Goal: Task Accomplishment & Management: Check status

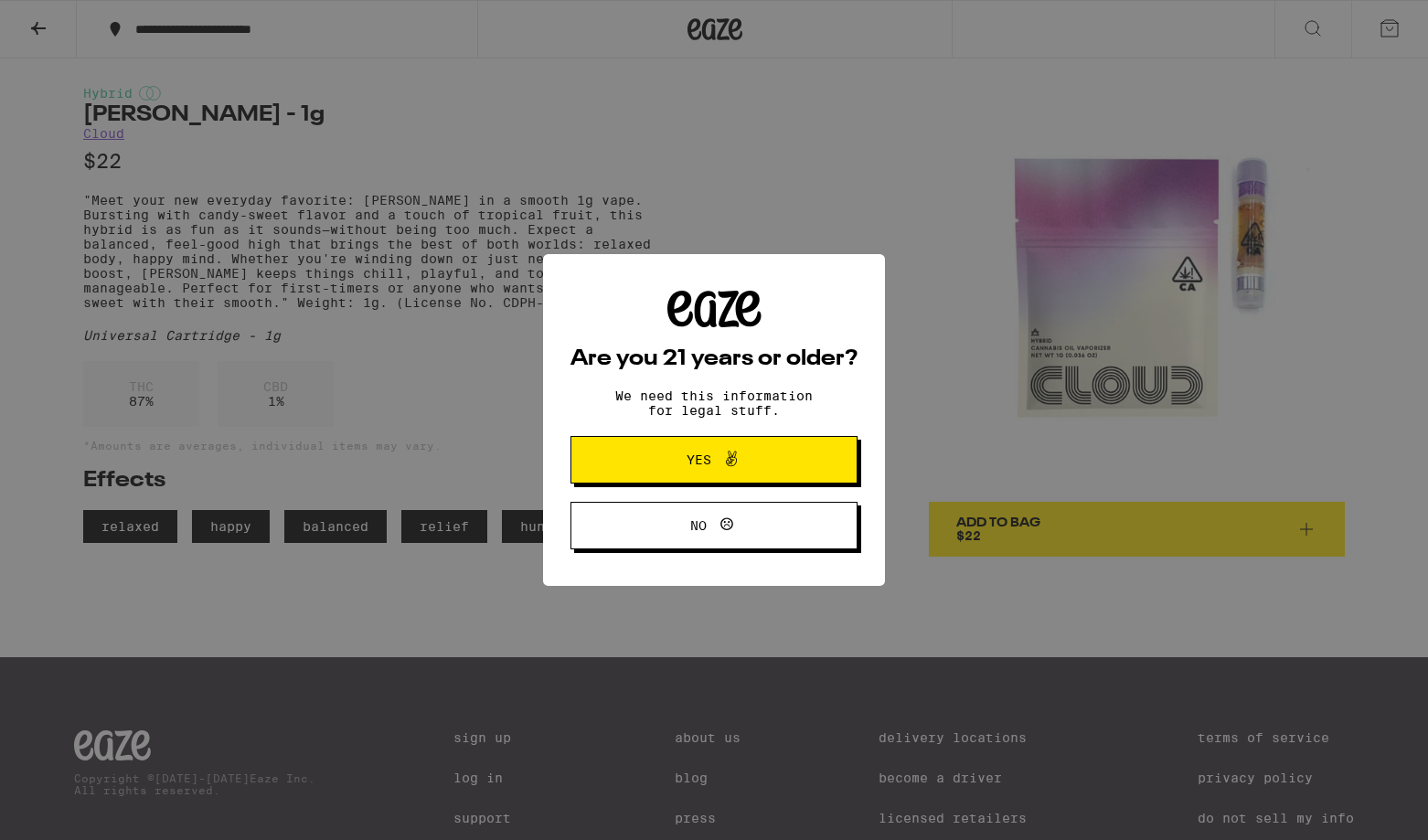
click at [701, 458] on span "Yes" at bounding box center [699, 460] width 25 height 13
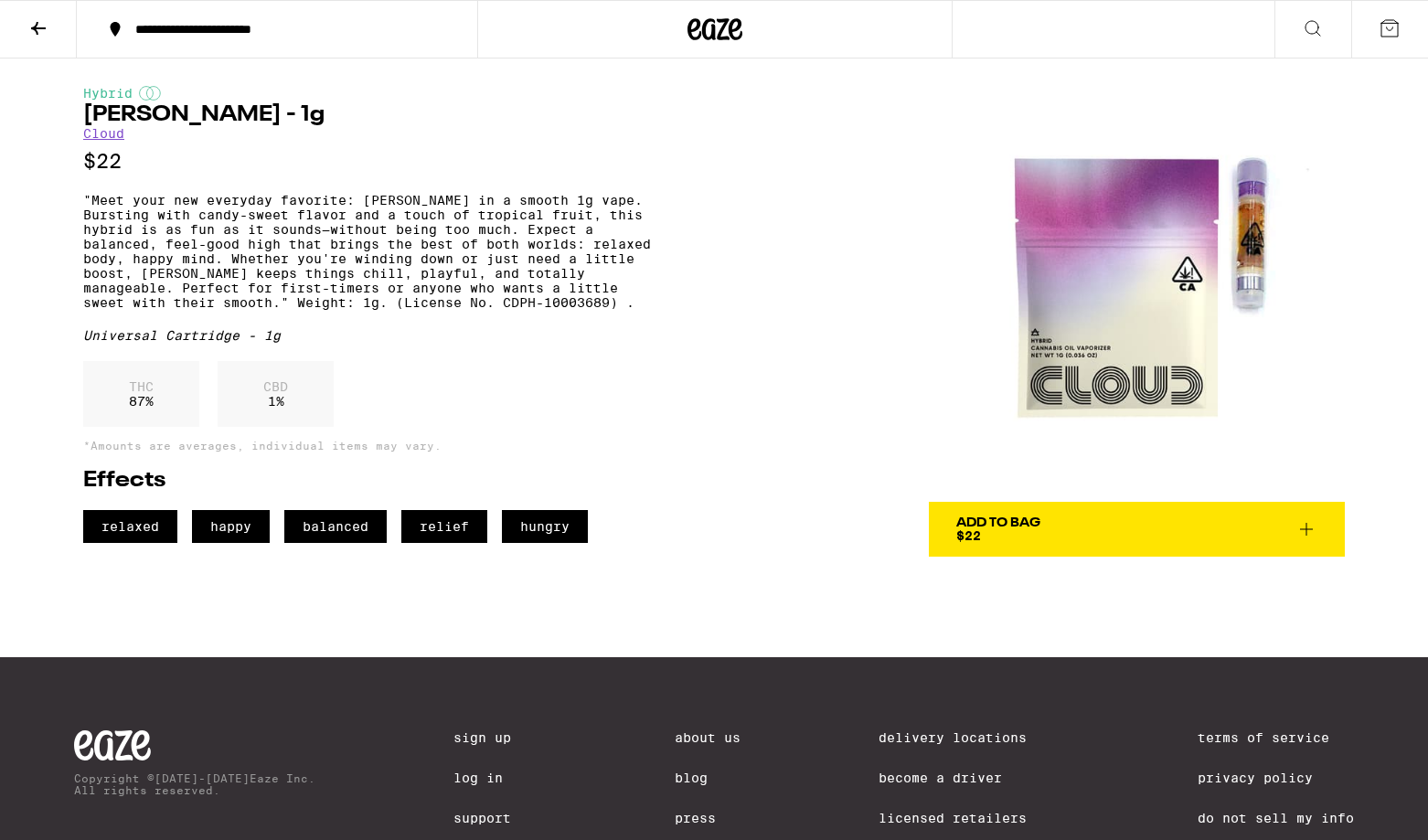
click at [1199, 263] on img at bounding box center [1137, 294] width 416 height 416
click at [1101, 275] on img at bounding box center [1137, 294] width 416 height 416
click at [1311, 30] on icon at bounding box center [1313, 28] width 22 height 22
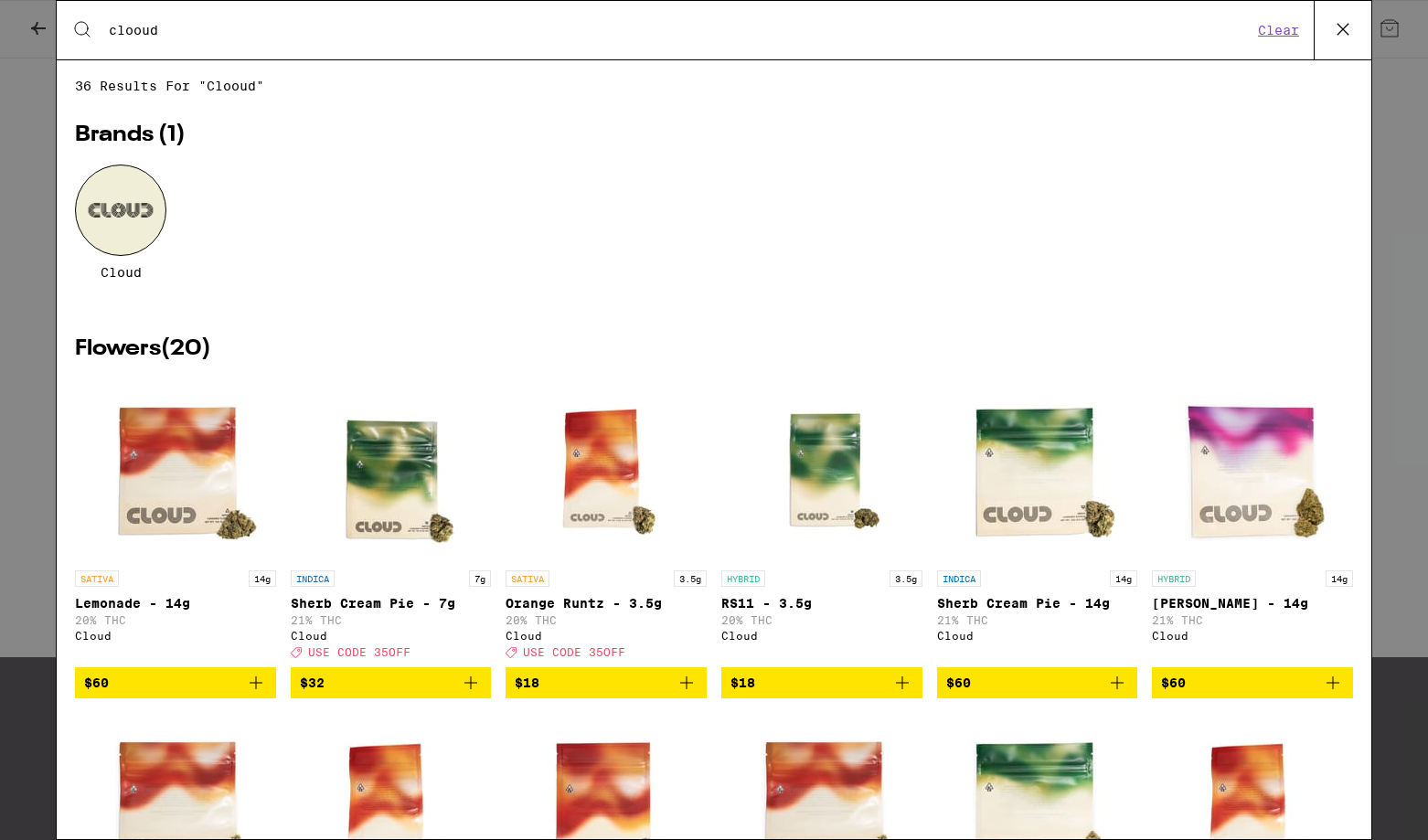
type input "clooud"
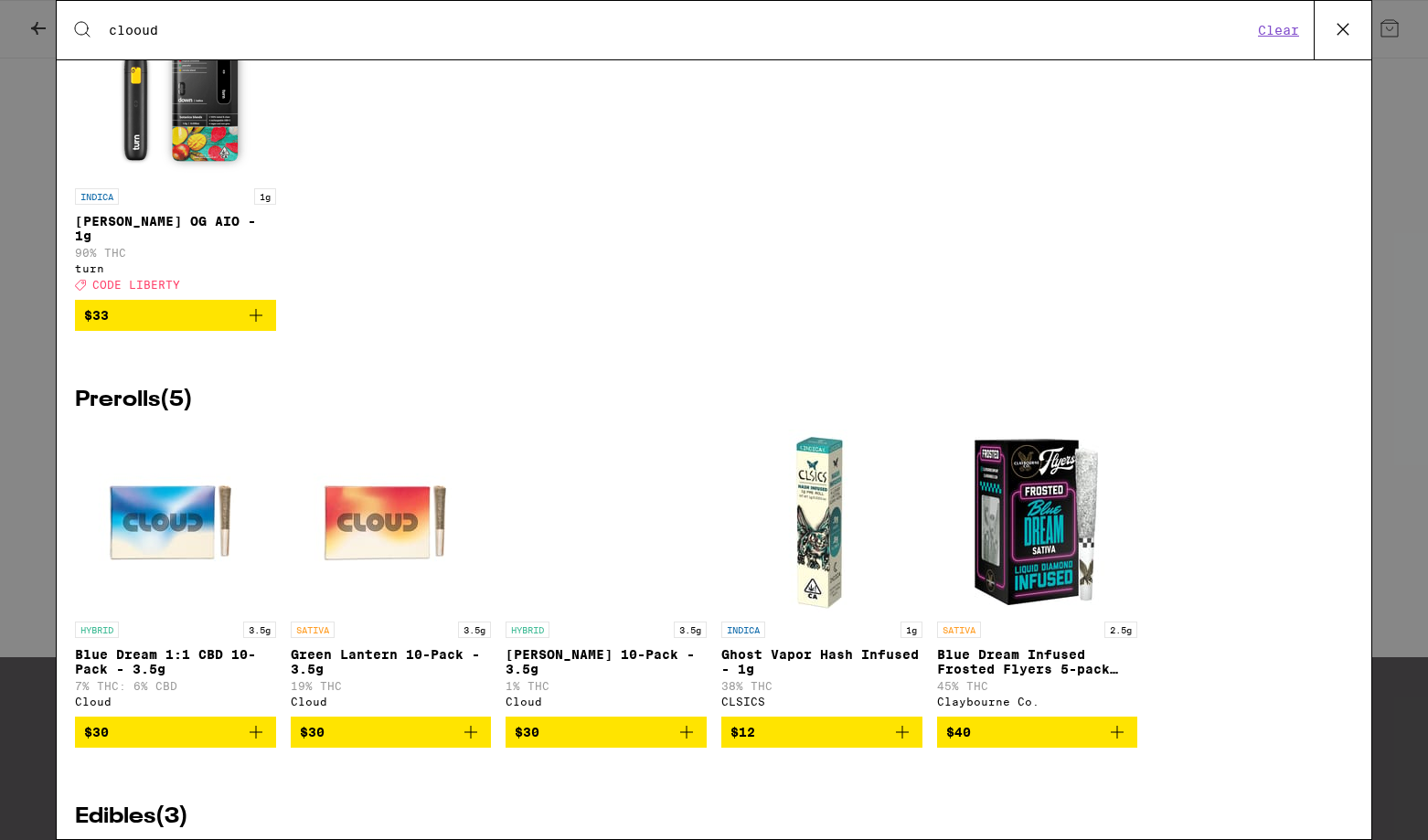
scroll to position [1702, 0]
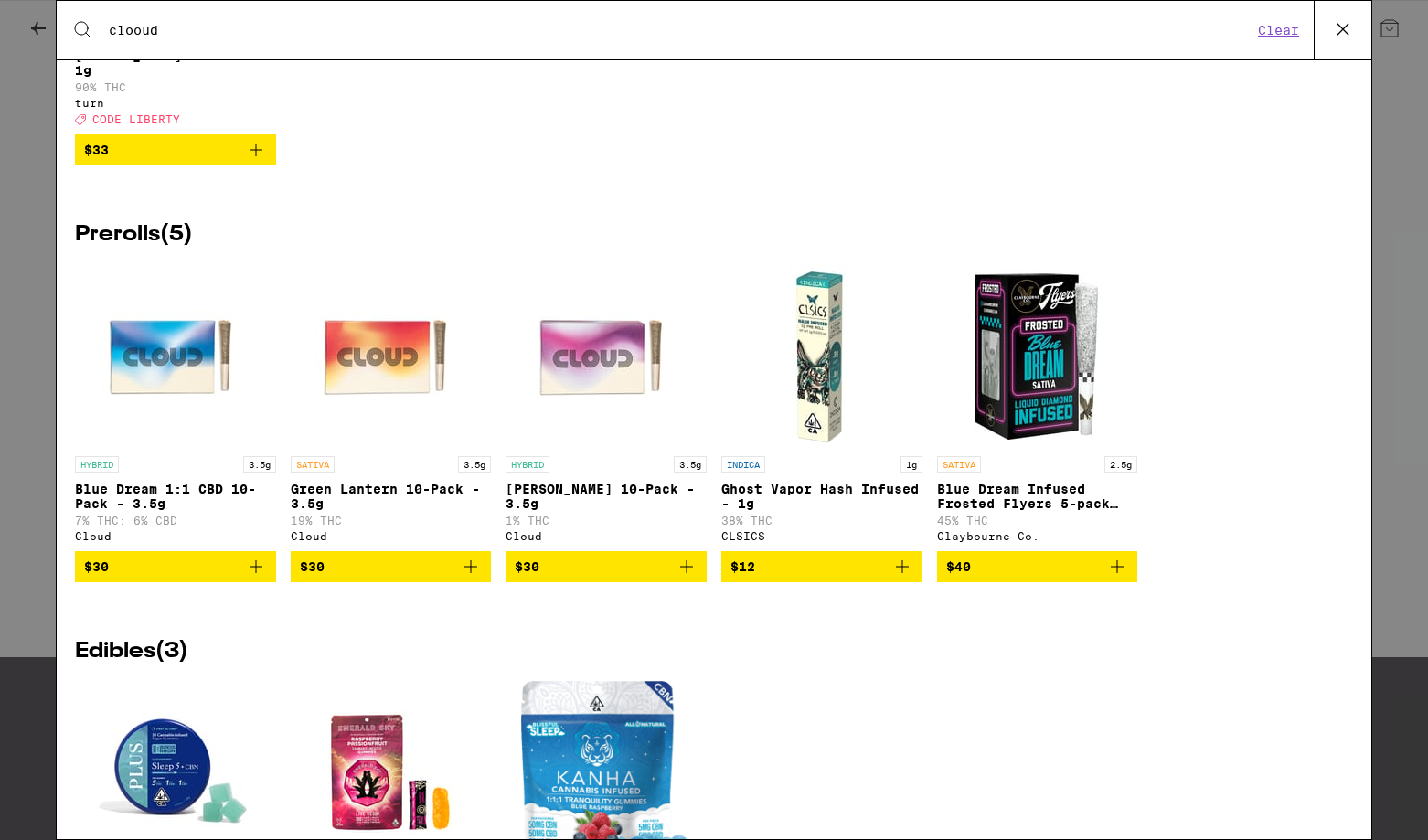
click at [599, 407] on img "Open page for Runtz 10-Pack - 3.5g from Cloud" at bounding box center [606, 355] width 183 height 183
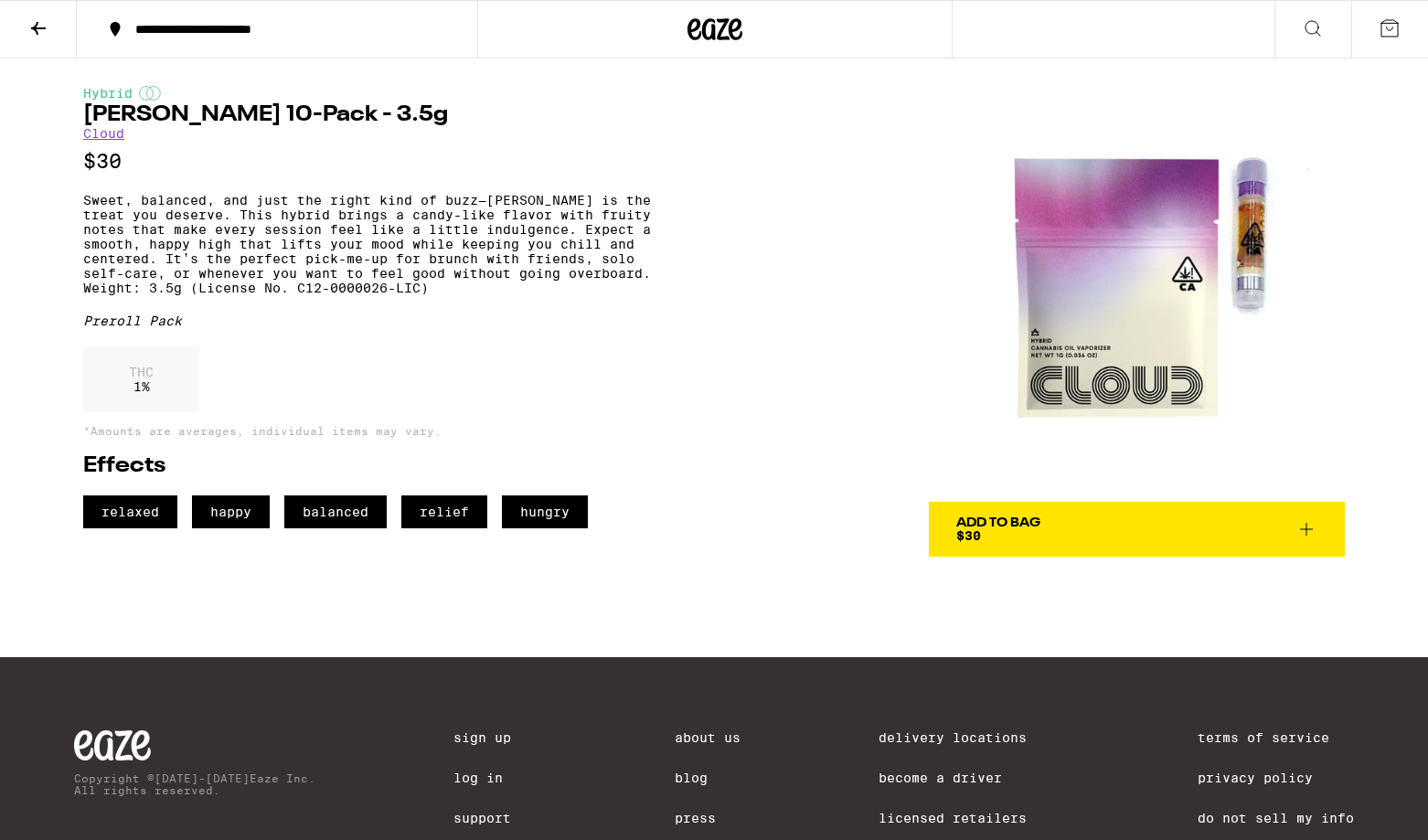
click at [1307, 28] on icon at bounding box center [1313, 28] width 22 height 22
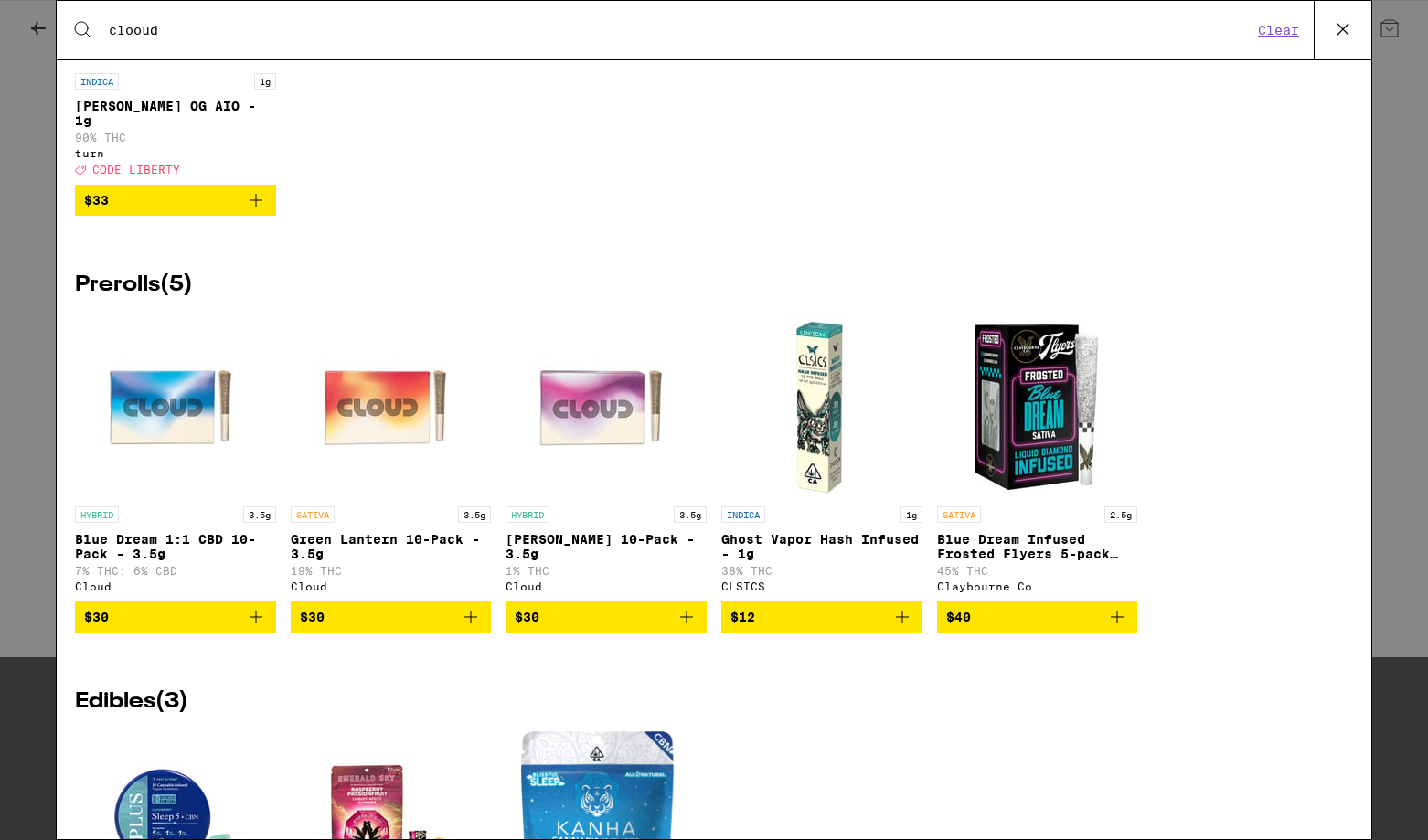
scroll to position [1662, 0]
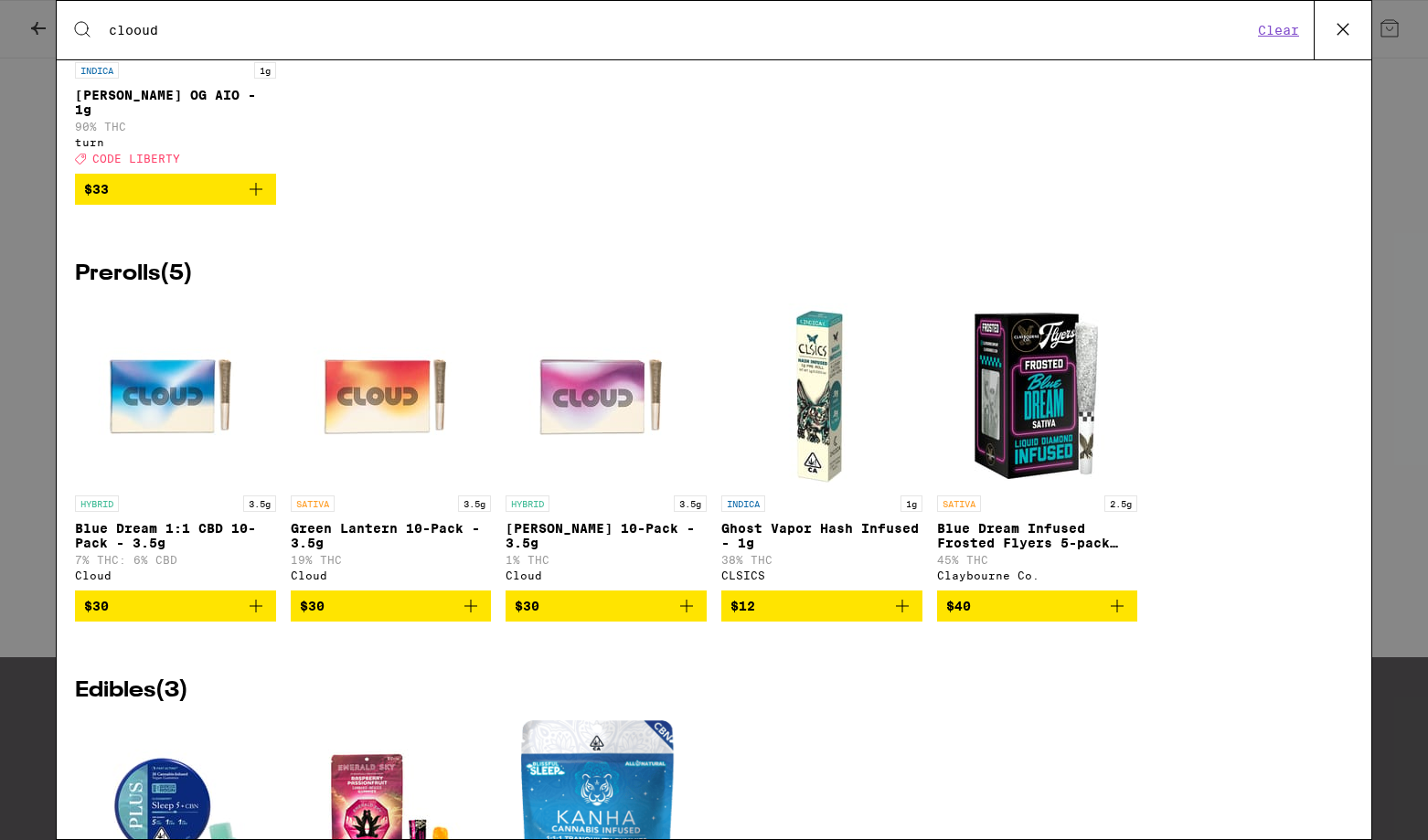
click at [373, 420] on img "Open page for Green Lantern 10-Pack - 3.5g from Cloud" at bounding box center [390, 395] width 183 height 183
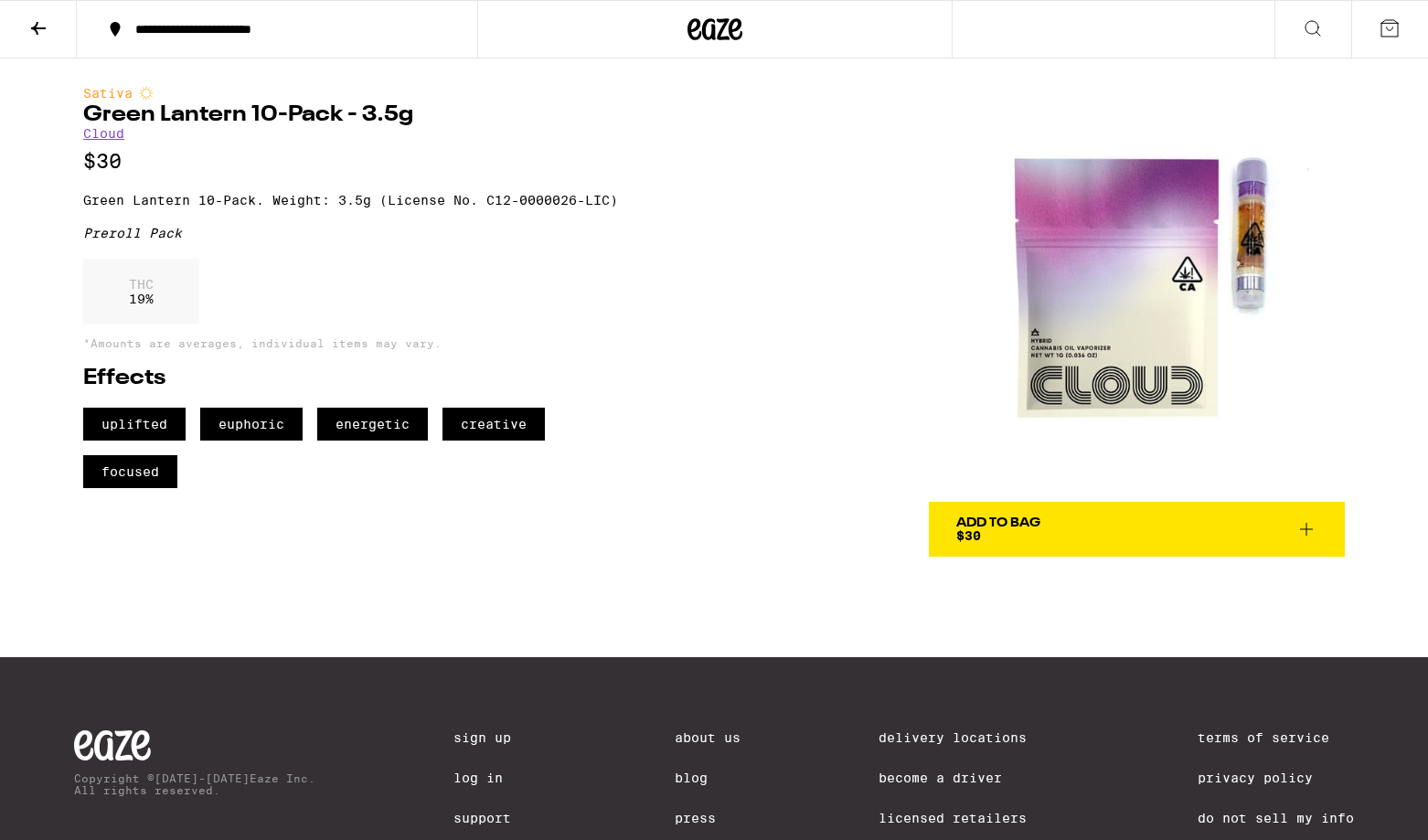
click at [39, 31] on icon at bounding box center [39, 28] width 22 height 22
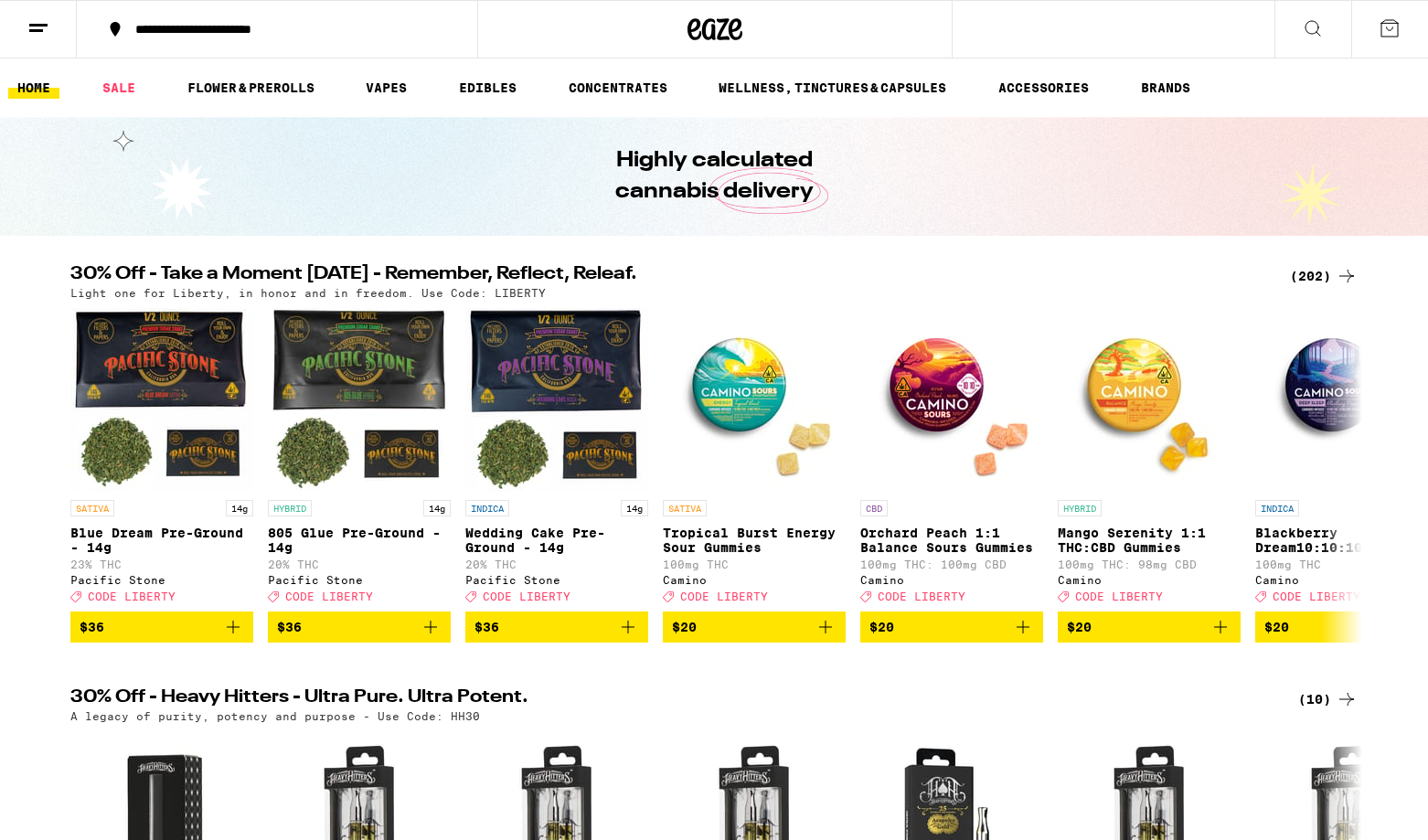
click at [1316, 36] on icon at bounding box center [1313, 28] width 22 height 22
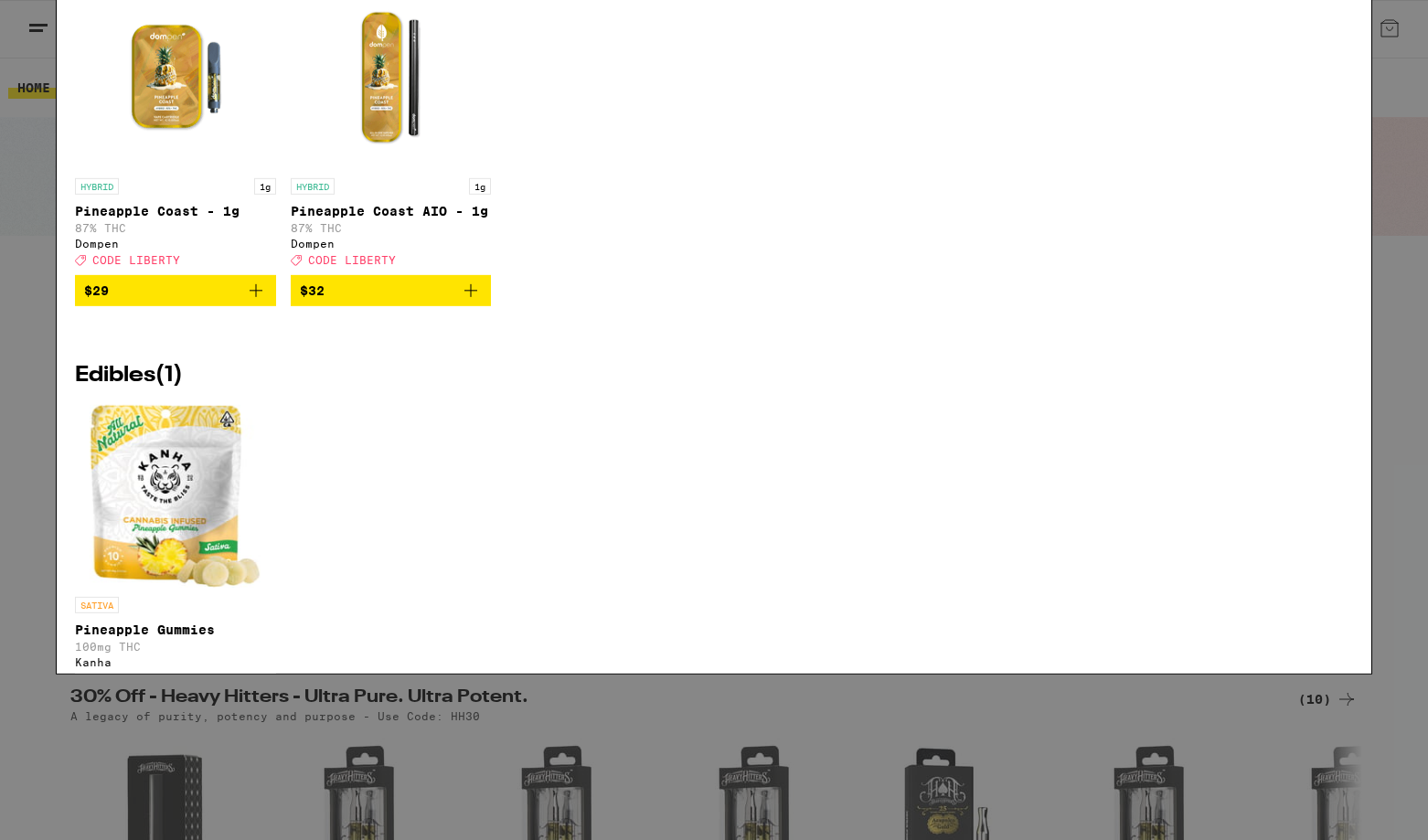
type input "cloud pineapple"
click at [1338, 37] on icon at bounding box center [1343, 30] width 28 height 28
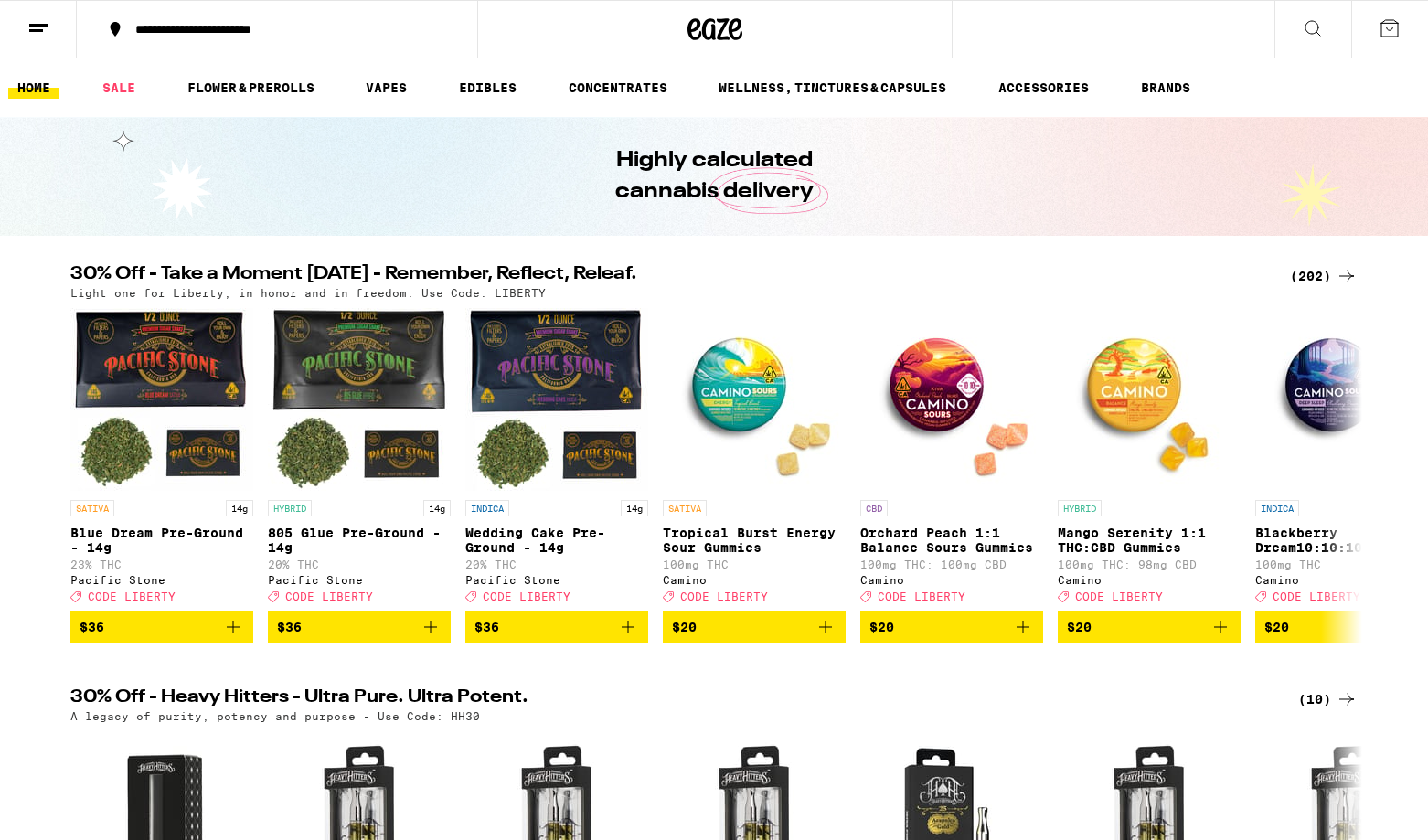
click at [1382, 31] on icon at bounding box center [1390, 28] width 22 height 22
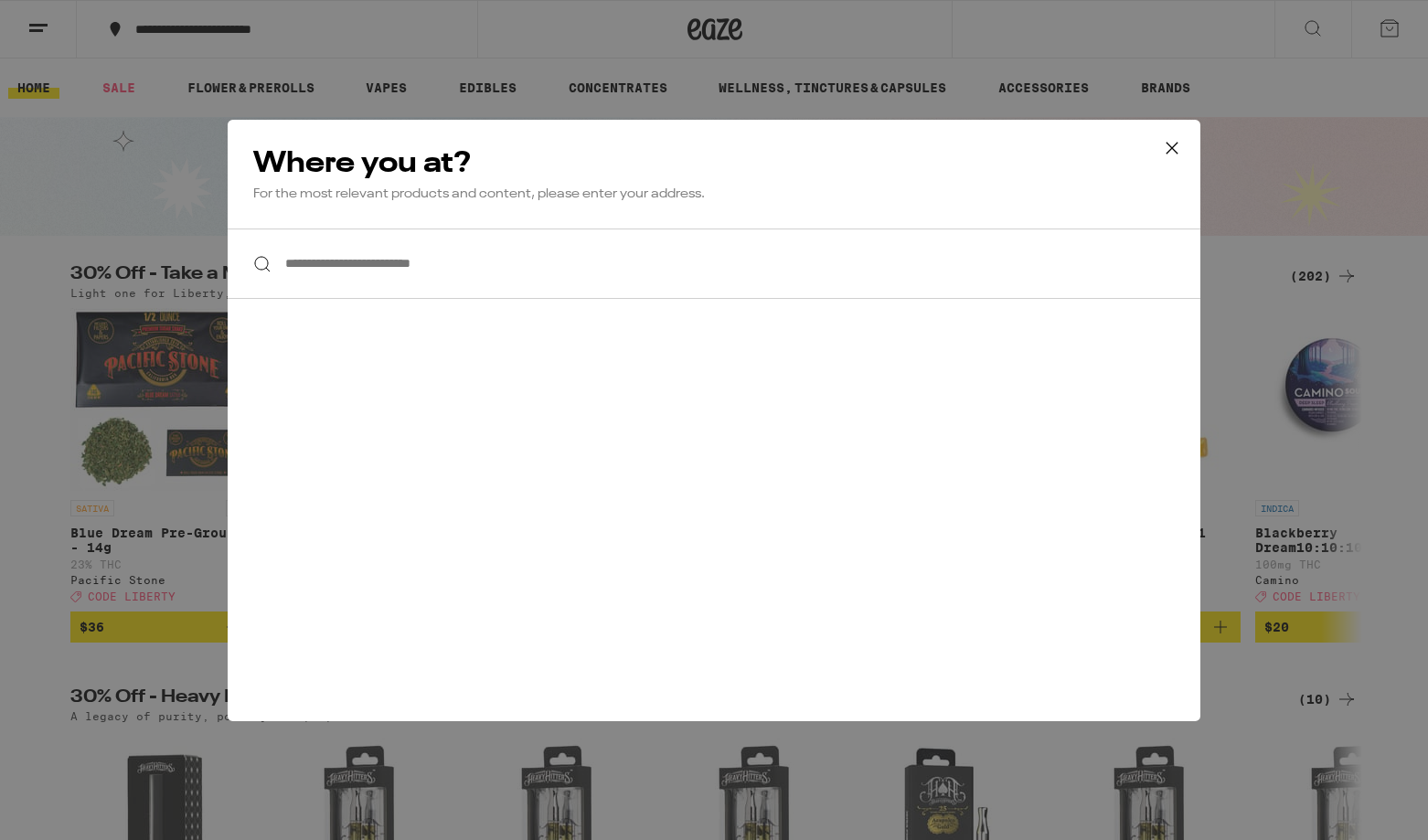
click at [1174, 144] on icon at bounding box center [1173, 148] width 28 height 28
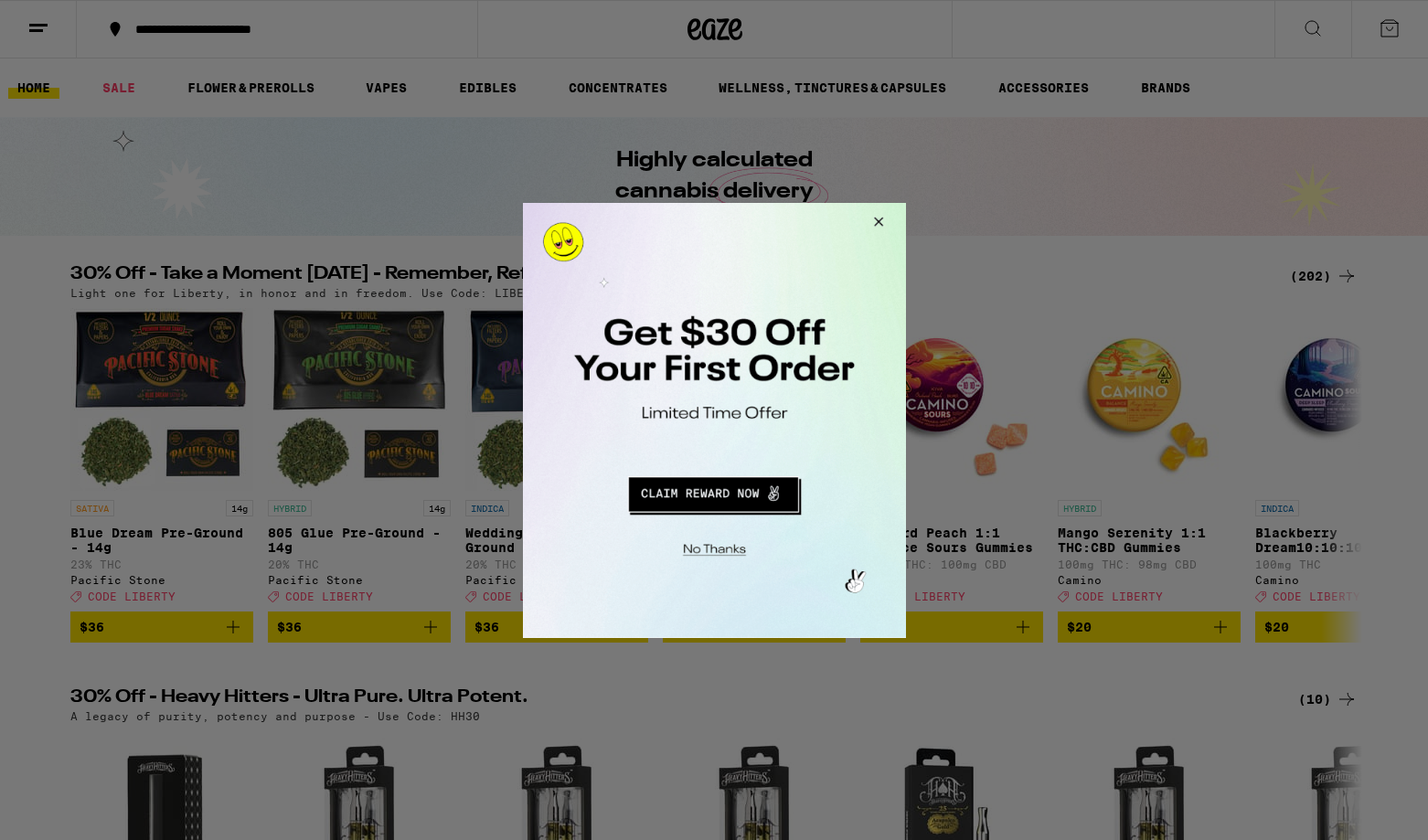
click at [719, 28] on div at bounding box center [714, 420] width 1428 height 840
click at [889, 218] on button "Close Modal" at bounding box center [875, 224] width 50 height 44
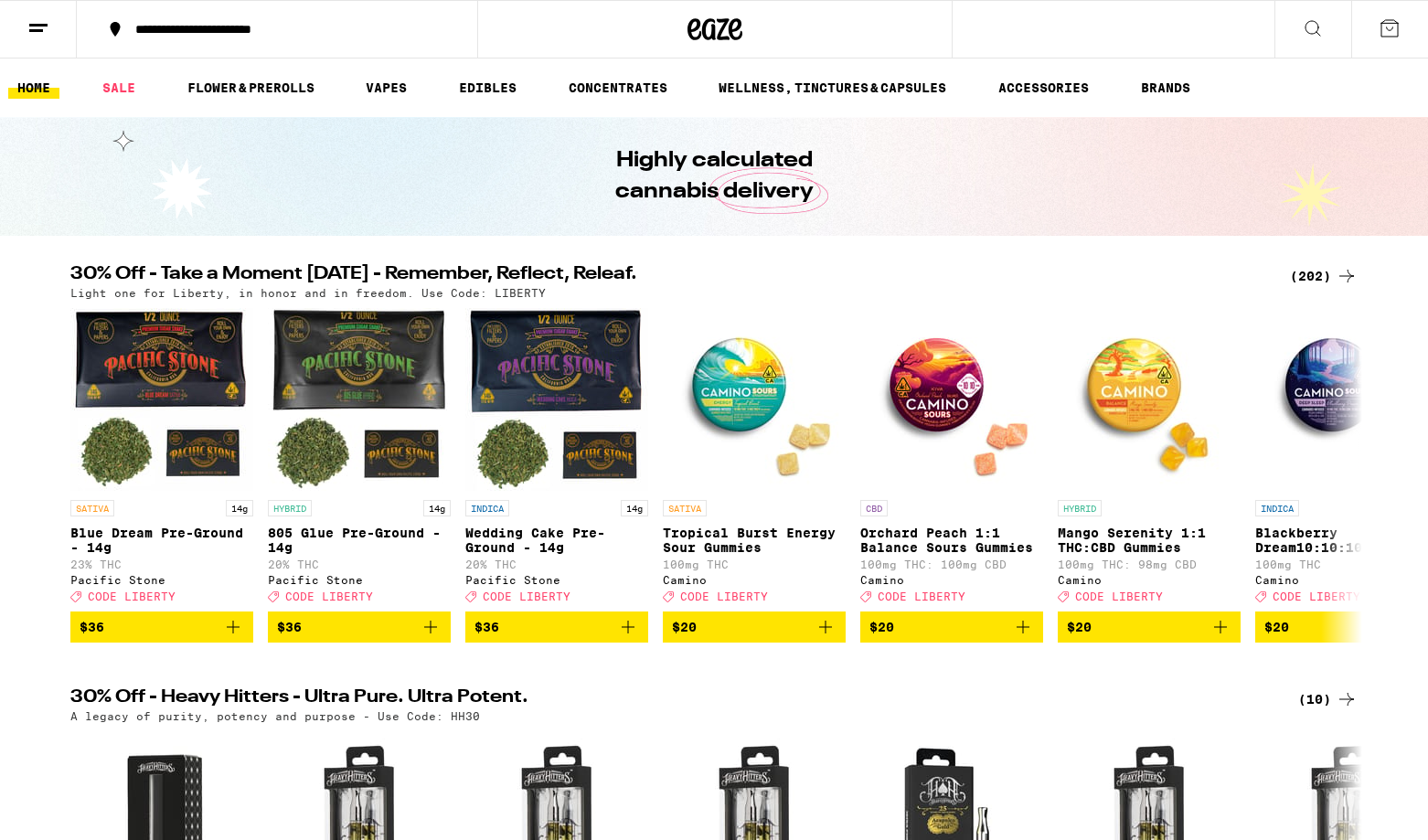
click at [711, 30] on icon at bounding box center [716, 29] width 28 height 22
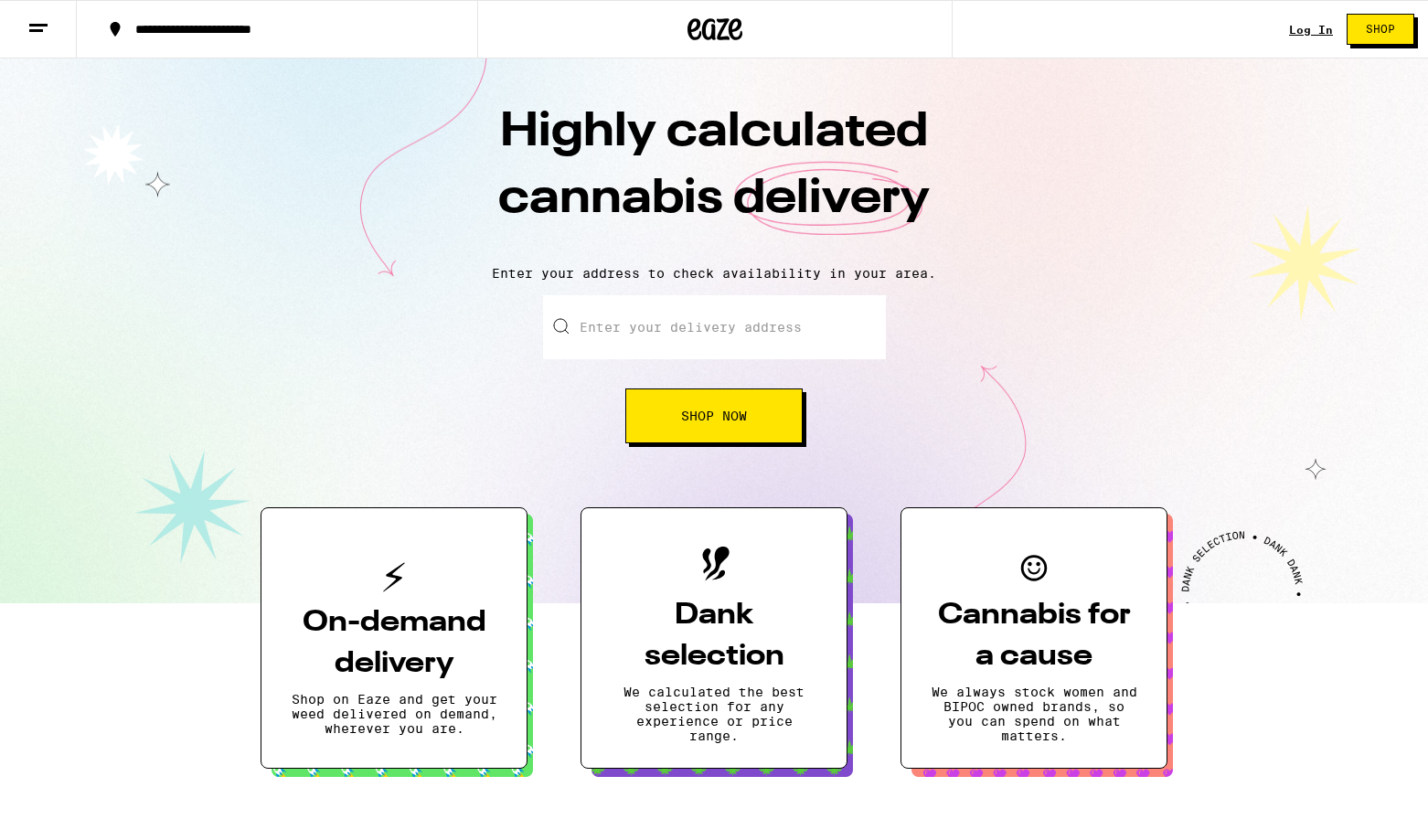
click at [1312, 24] on link "Log In" at bounding box center [1311, 30] width 44 height 12
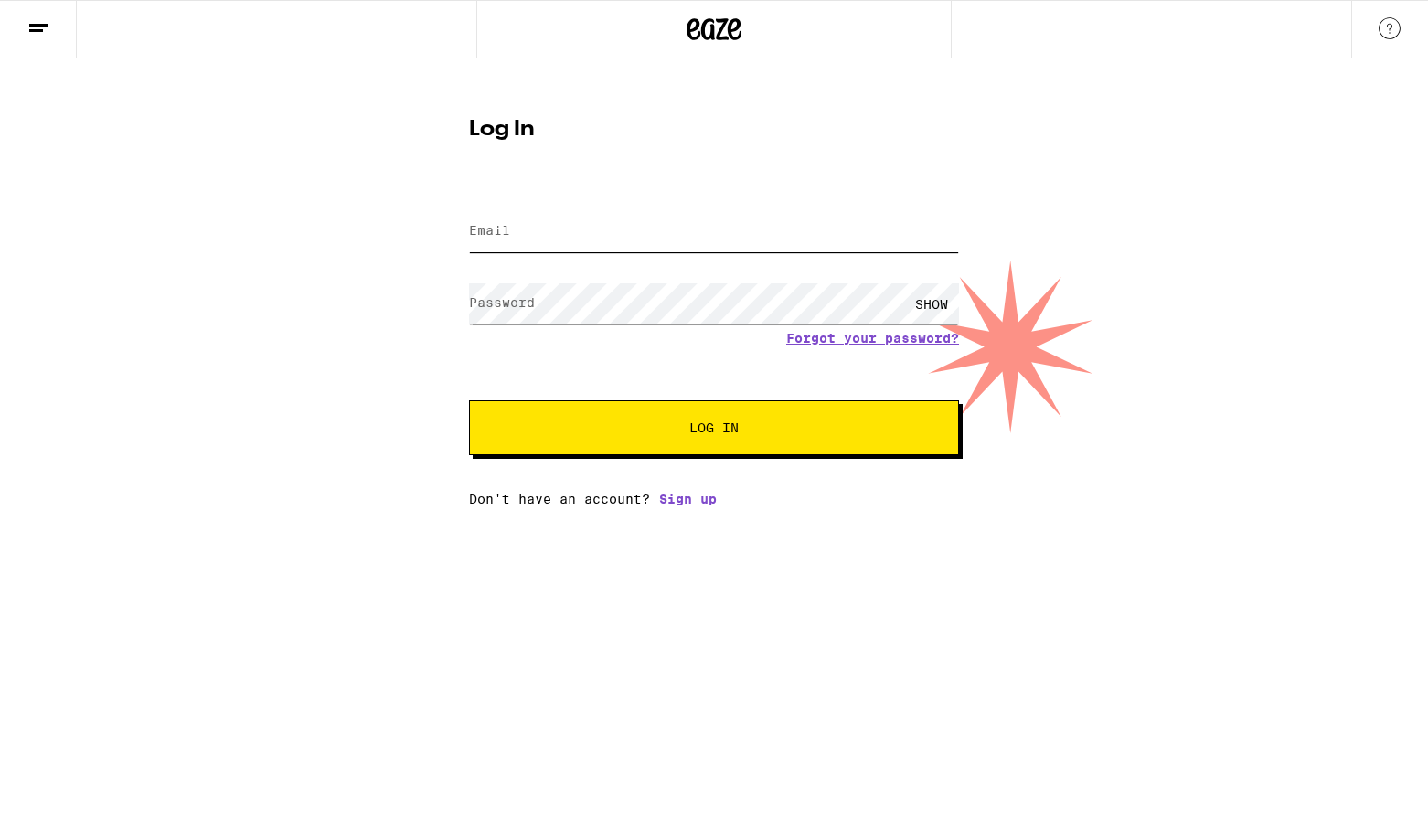
click at [647, 233] on input "Email" at bounding box center [714, 231] width 490 height 41
click at [469, 400] on button "Log In" at bounding box center [714, 427] width 490 height 55
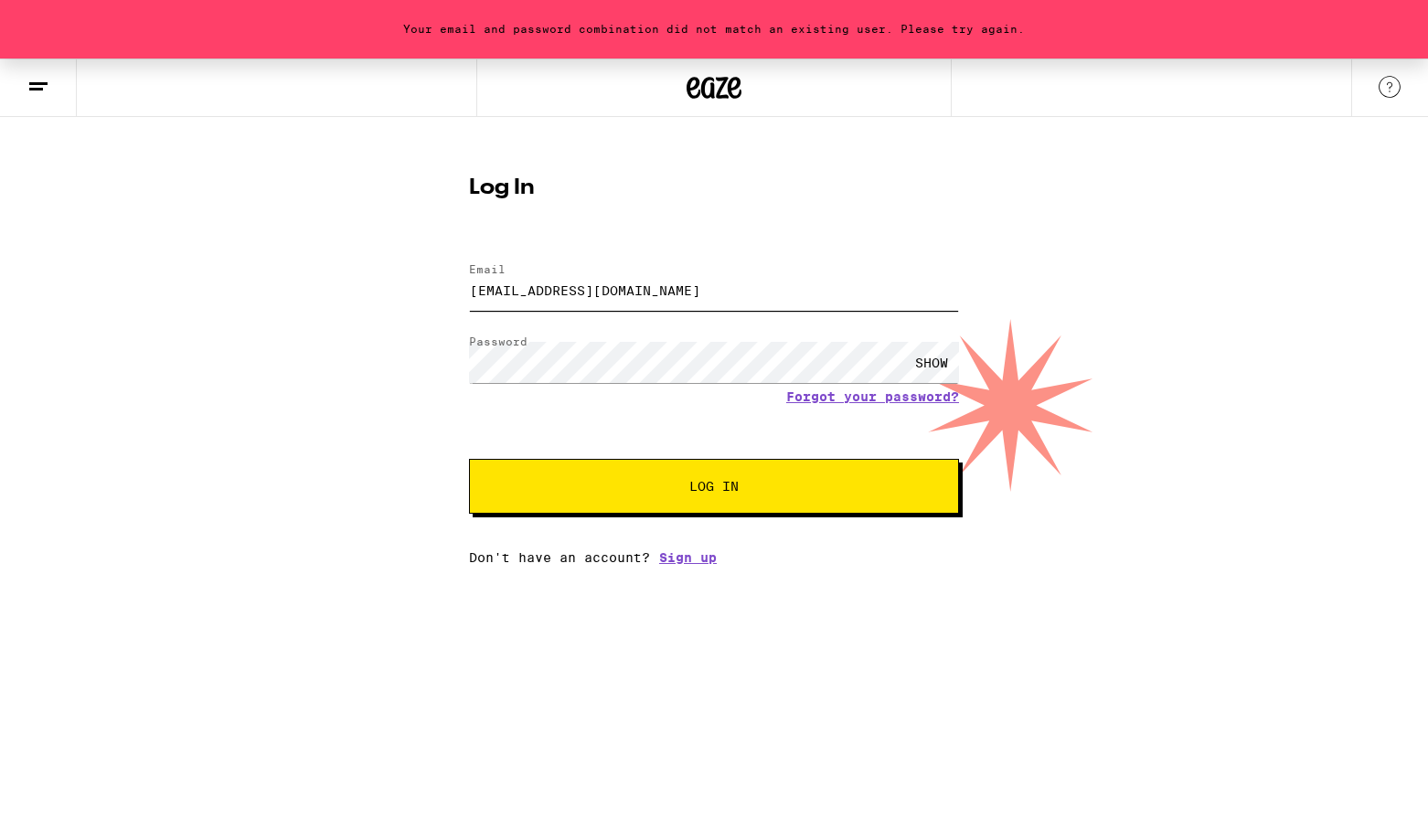
click at [552, 287] on input "[EMAIL_ADDRESS][DOMAIN_NAME]" at bounding box center [714, 290] width 490 height 41
click at [921, 364] on div "SHOW" at bounding box center [931, 361] width 55 height 41
click at [469, 459] on button "Log In" at bounding box center [714, 486] width 490 height 55
click at [559, 293] on input "[EMAIL_ADDRESS][PERSON_NAME][DOMAIN_NAME]" at bounding box center [714, 290] width 490 height 41
click at [469, 459] on button "Log In" at bounding box center [714, 486] width 490 height 55
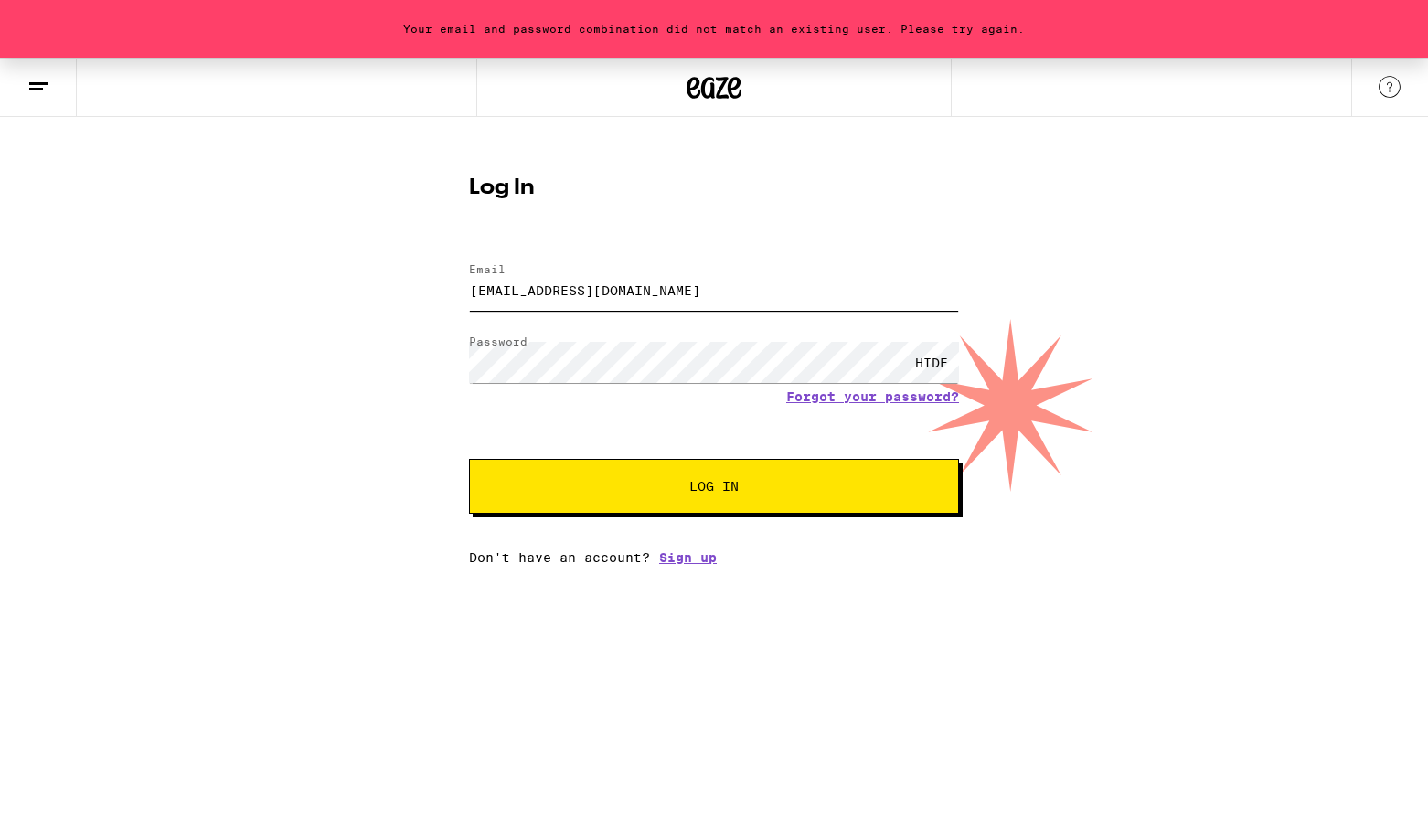
click at [554, 291] on input "[EMAIL_ADDRESS][DOMAIN_NAME]" at bounding box center [714, 290] width 490 height 41
type input "[EMAIL_ADDRESS][PERSON_NAME][DOMAIN_NAME]"
click at [649, 487] on span "Log In" at bounding box center [714, 486] width 342 height 13
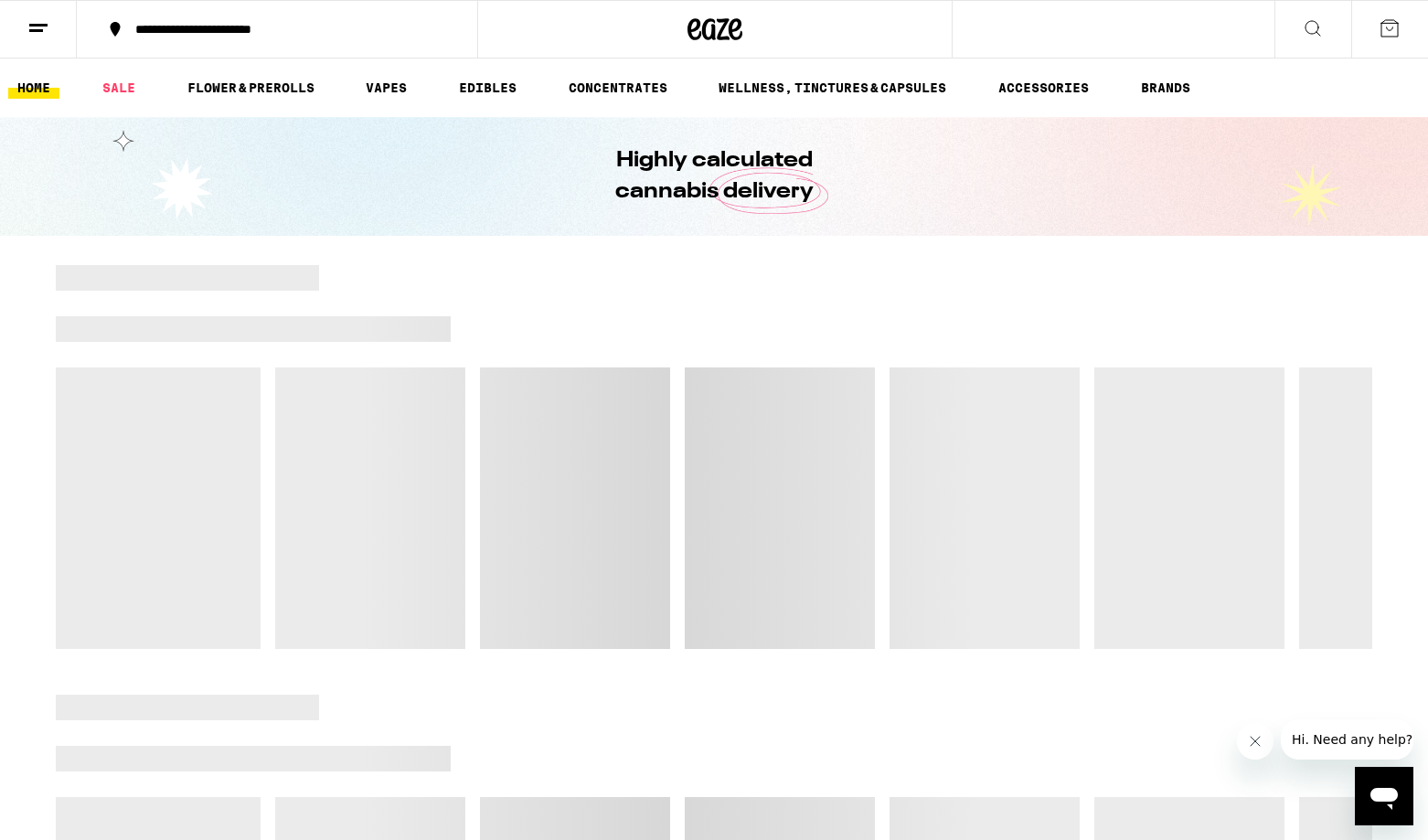
click at [57, 30] on button at bounding box center [38, 30] width 77 height 58
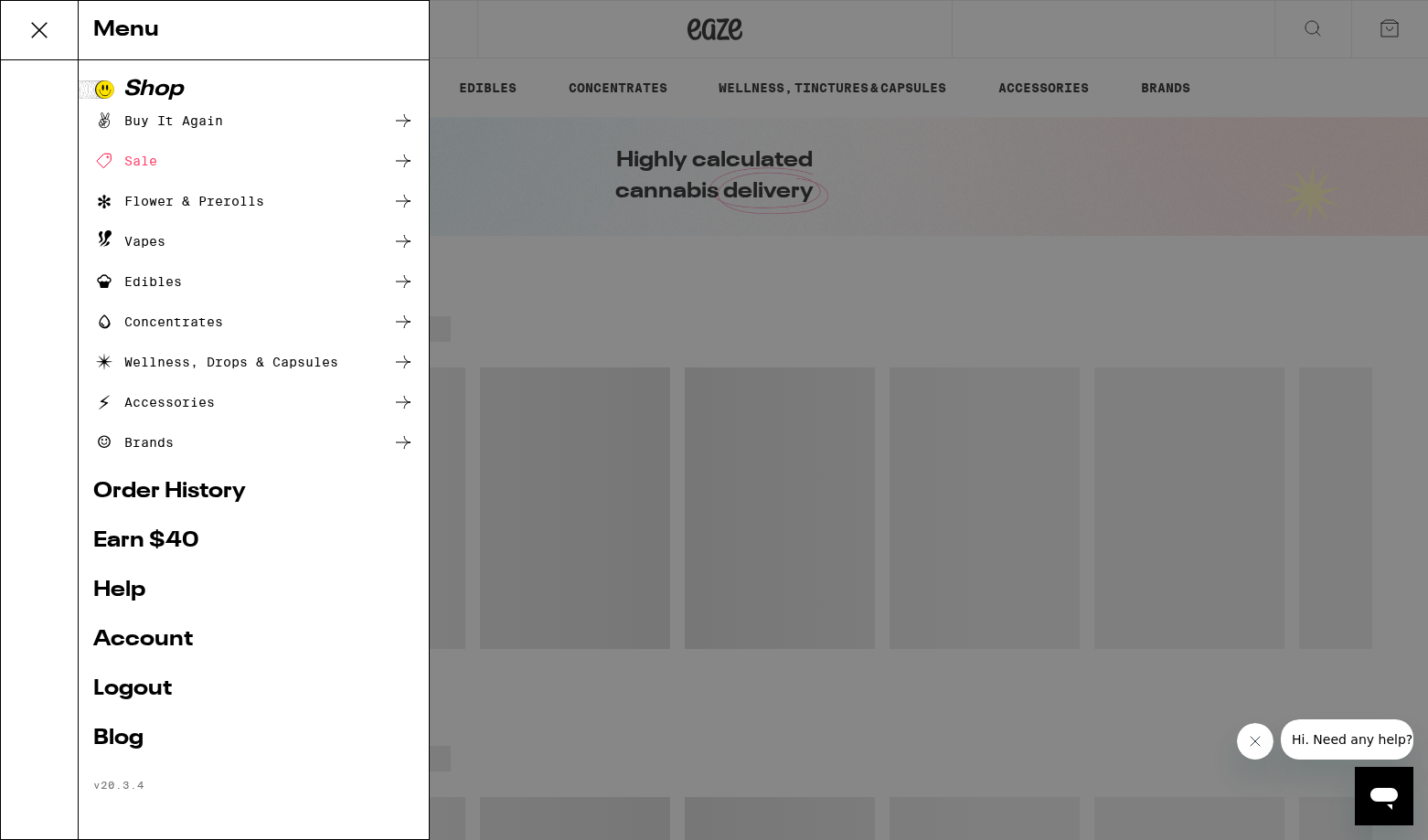
click at [181, 489] on link "Order History" at bounding box center [254, 492] width 321 height 22
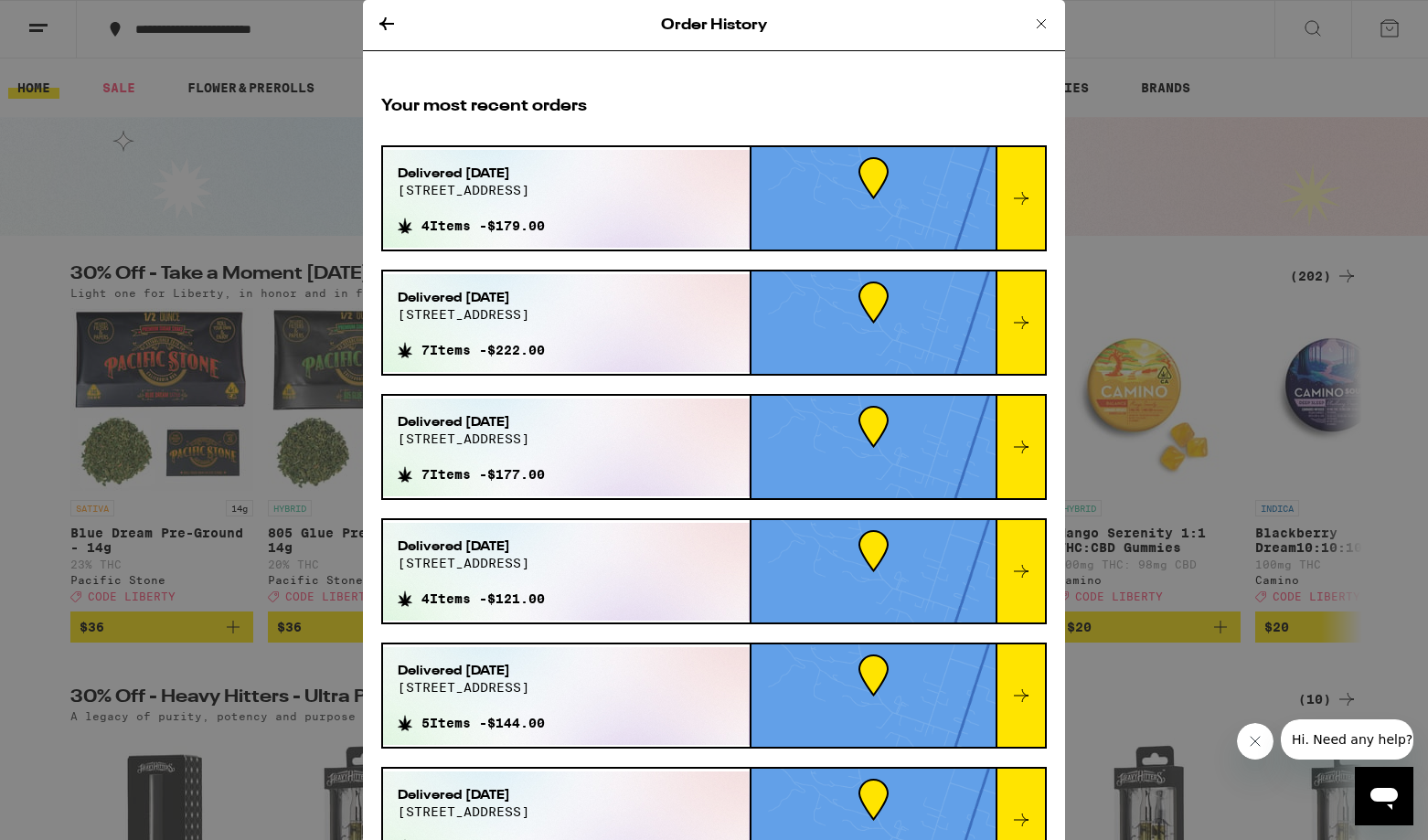
click at [620, 227] on div "Delivered [DATE][STREET_ADDRESS] 4 Items - $179.00" at bounding box center [567, 199] width 366 height 98
click at [1021, 185] on div at bounding box center [1021, 198] width 50 height 103
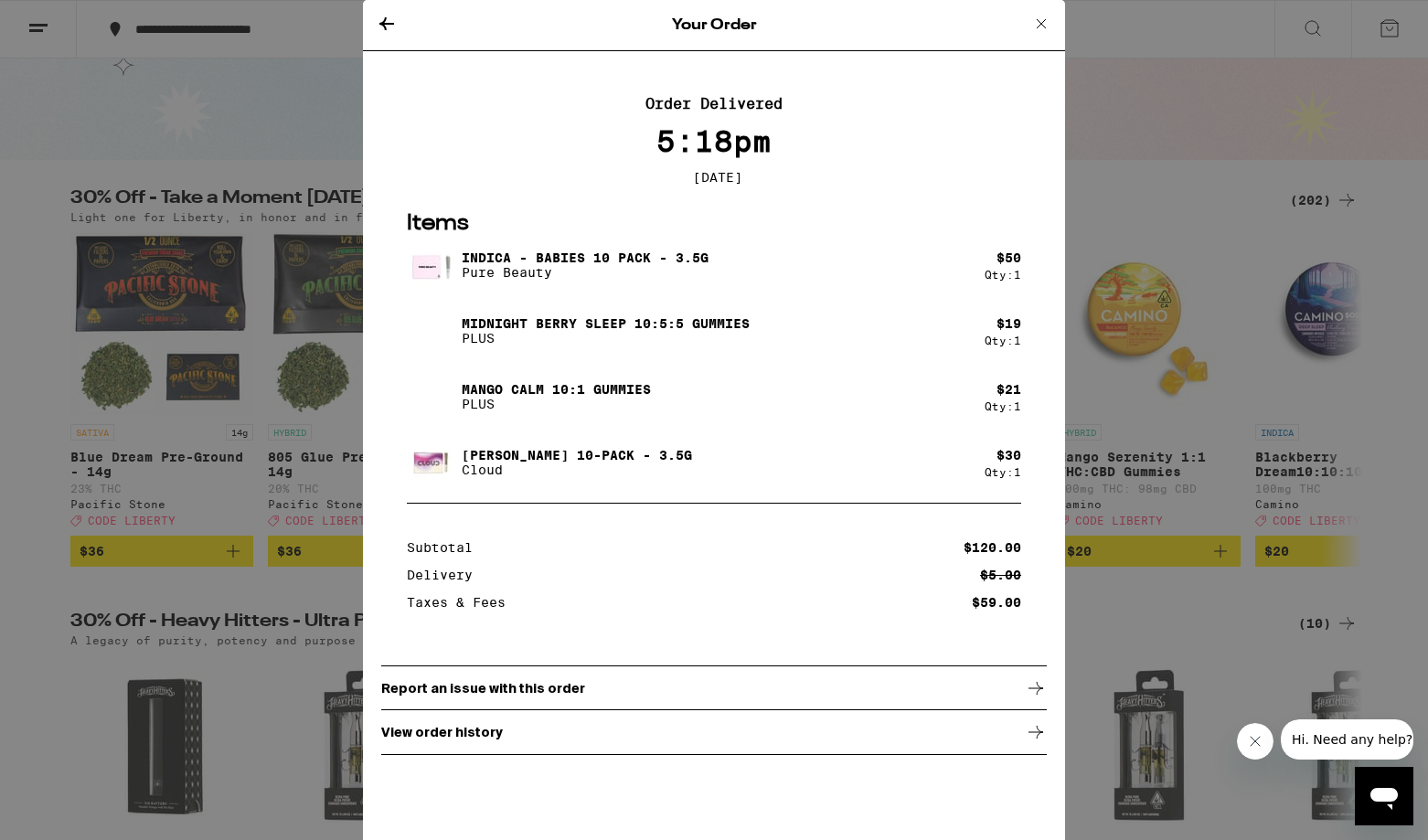
scroll to position [96, 0]
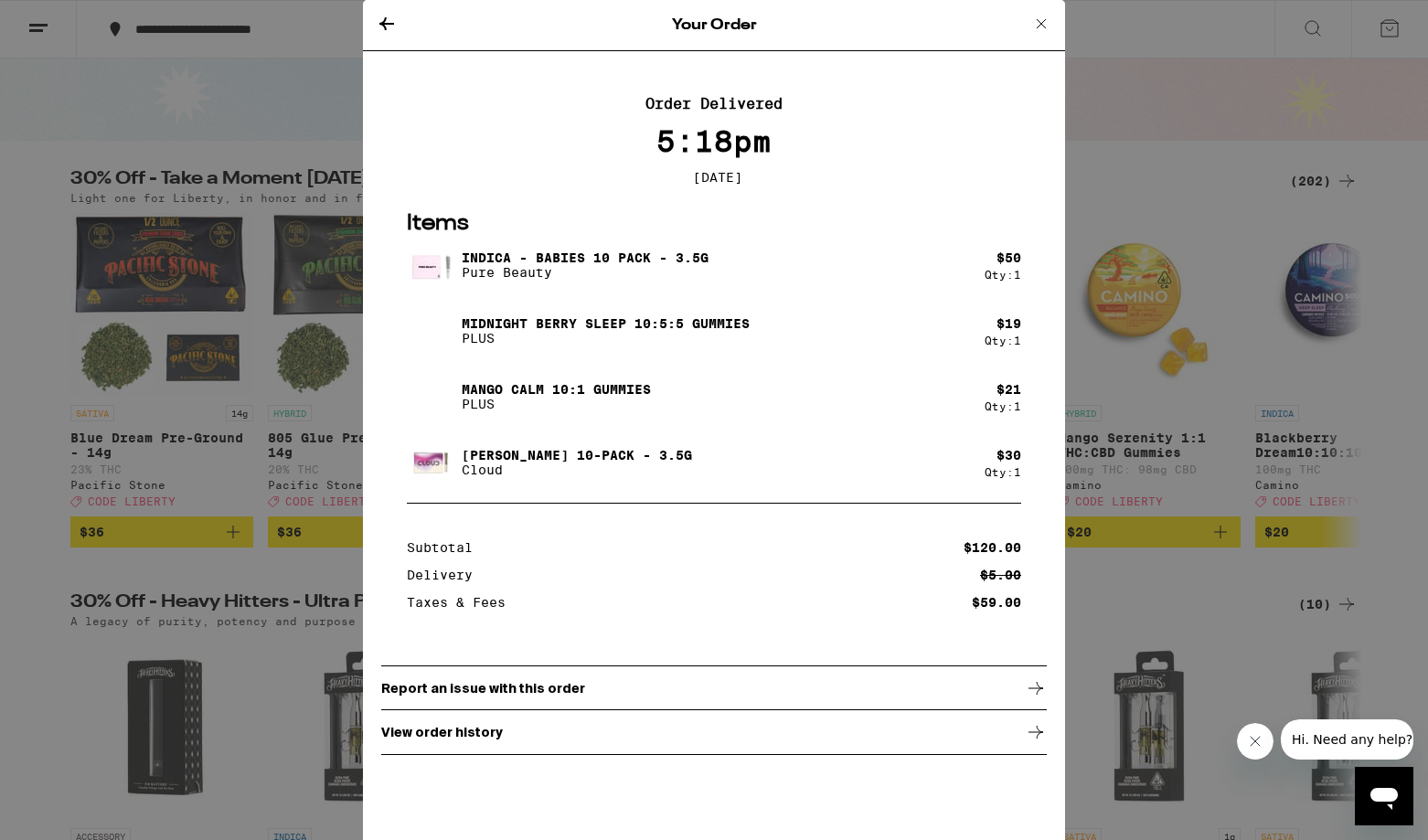
click at [394, 23] on icon at bounding box center [386, 24] width 22 height 22
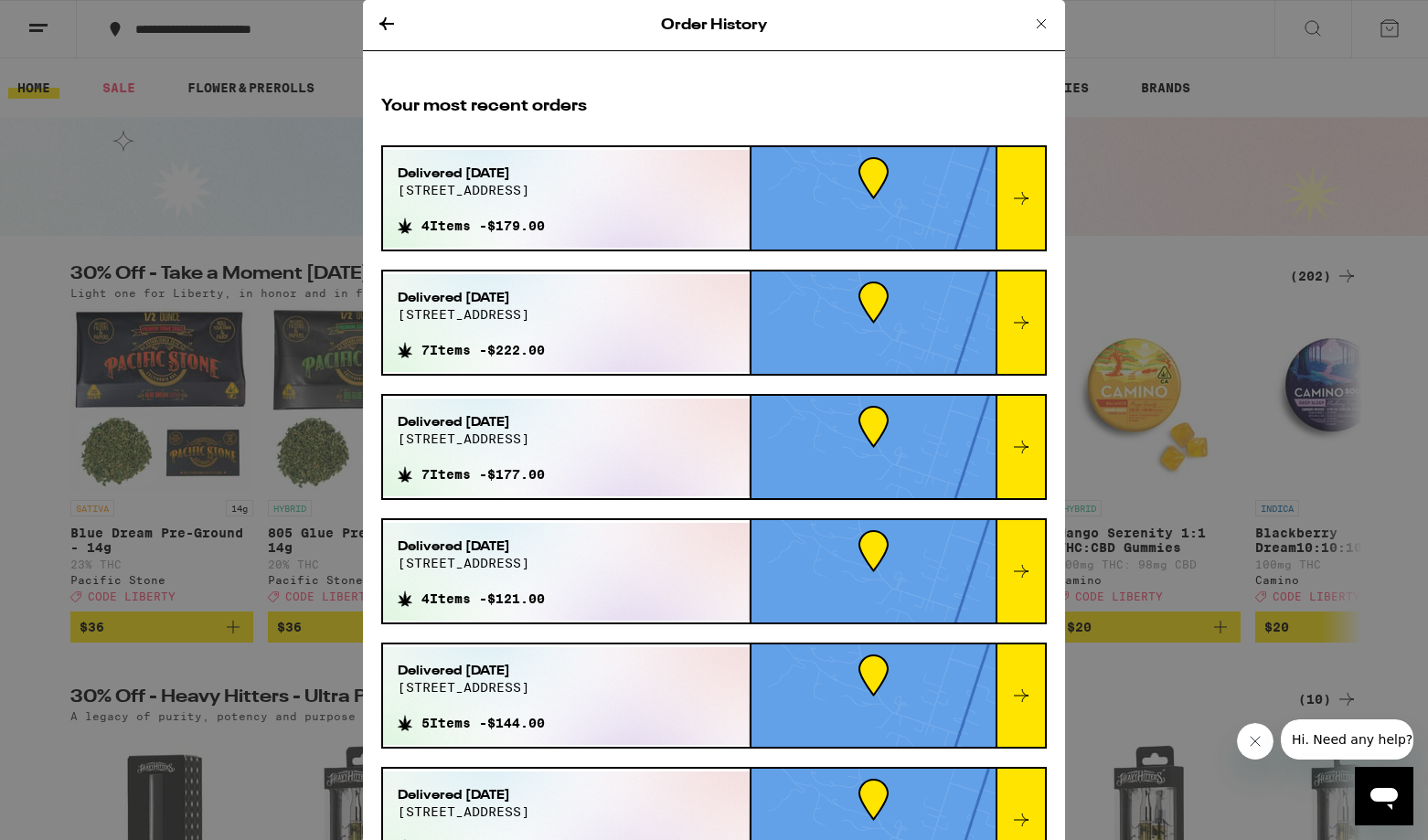
click at [389, 24] on icon at bounding box center [386, 24] width 22 height 22
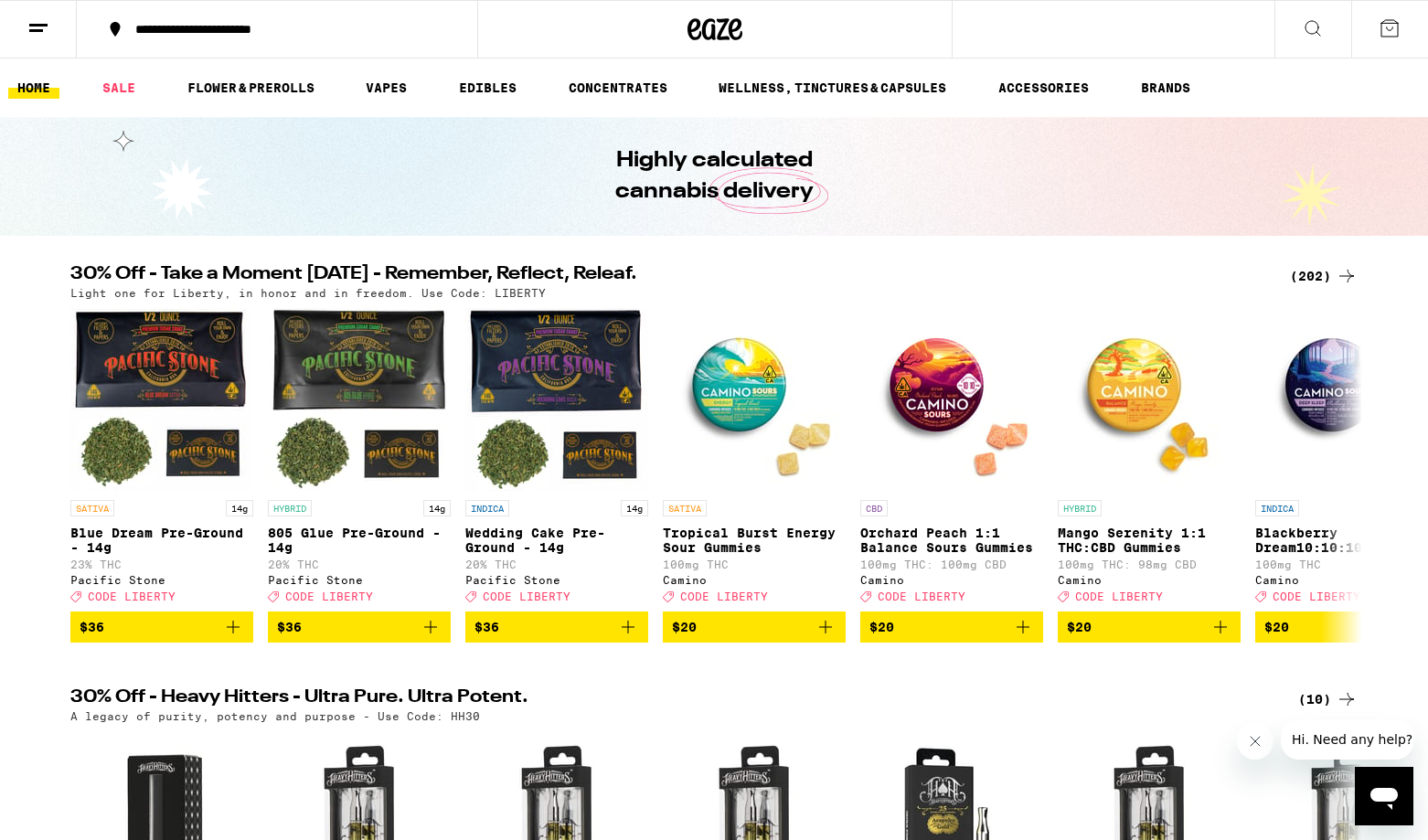
click at [41, 39] on button at bounding box center [38, 30] width 77 height 58
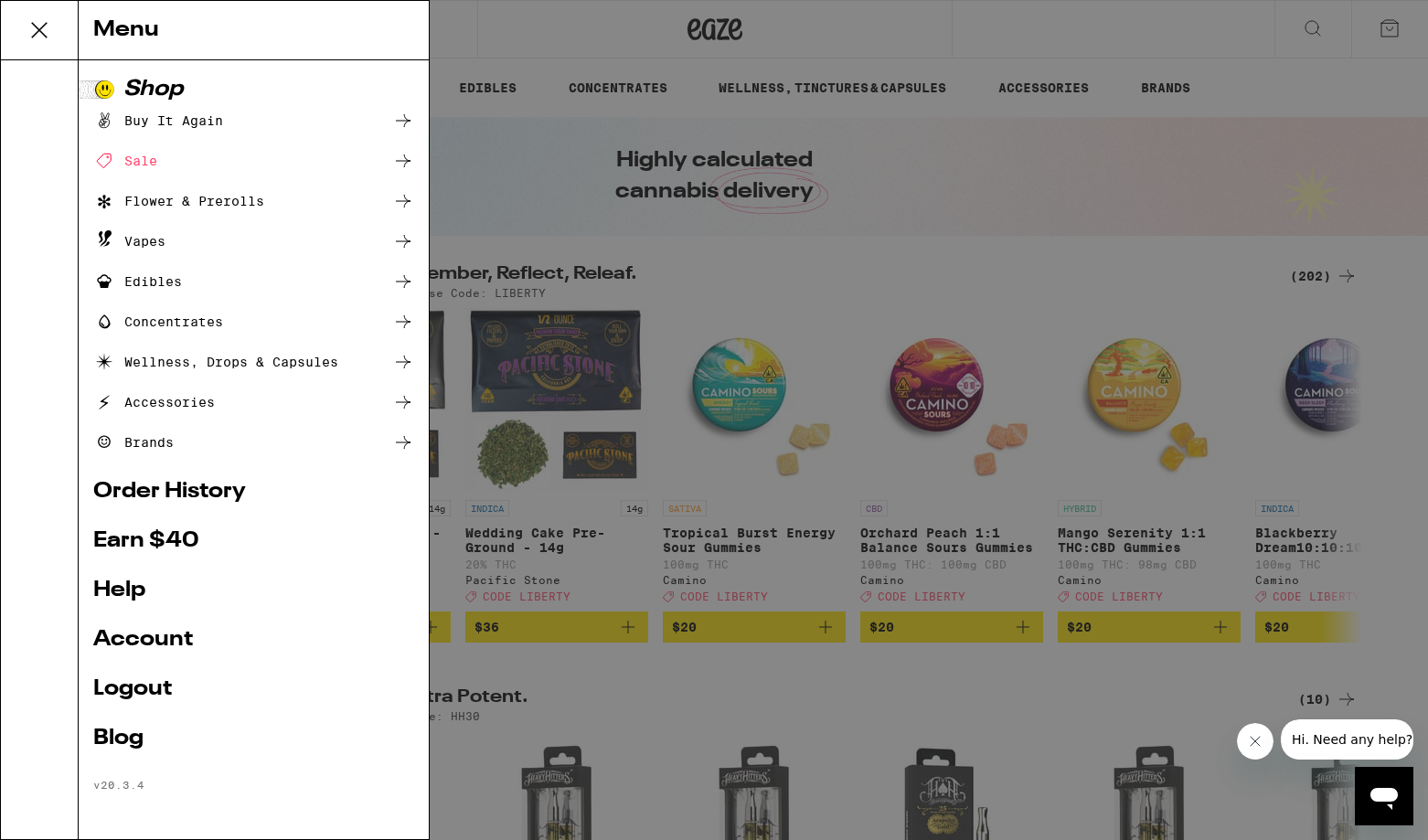
click at [140, 497] on link "Order History" at bounding box center [254, 492] width 321 height 22
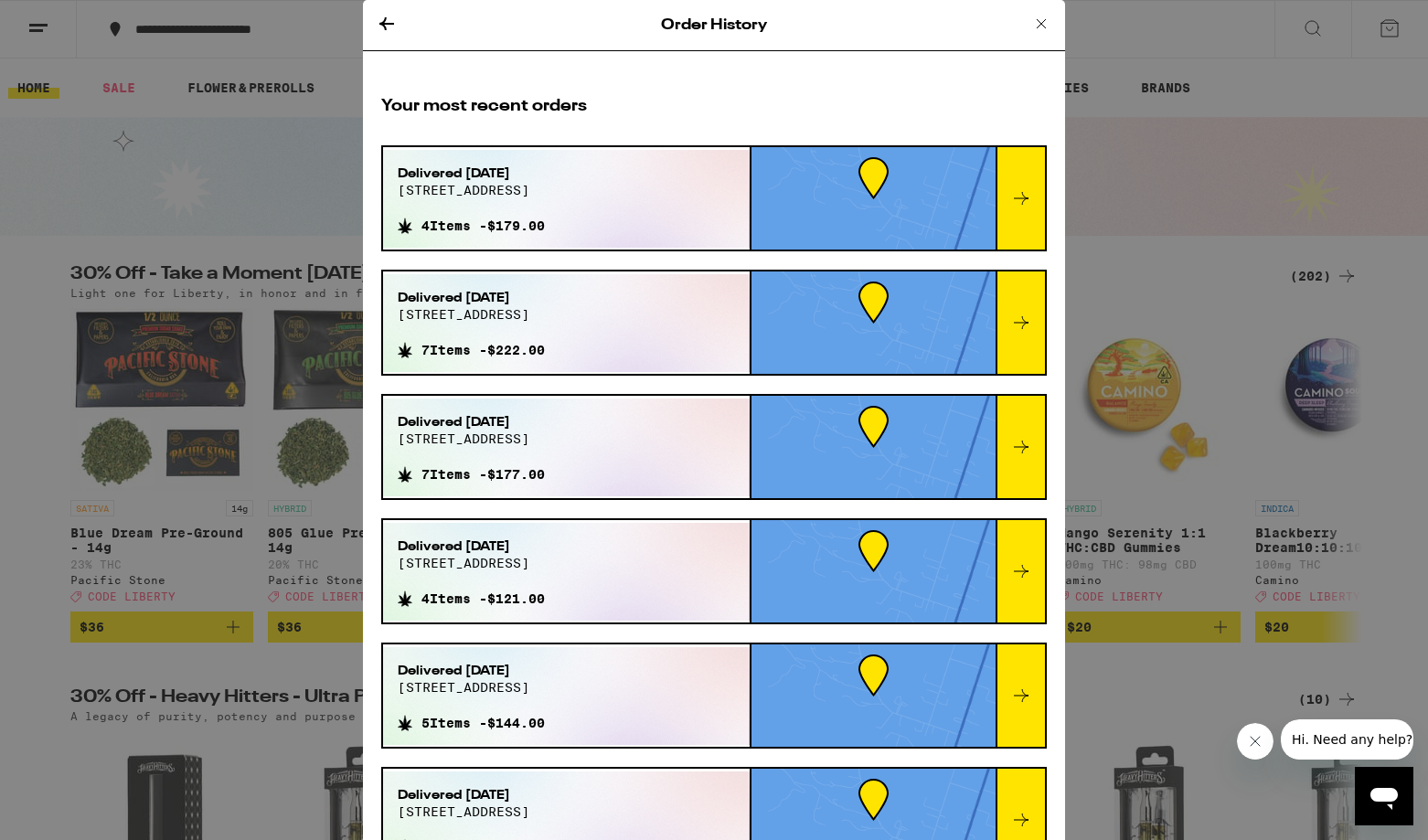
click at [1046, 336] on div "Delivered [DATE] [STREET_ADDRESS] 7 Items - $222.00" at bounding box center [714, 322] width 666 height 106
click at [1026, 331] on icon at bounding box center [1022, 322] width 22 height 22
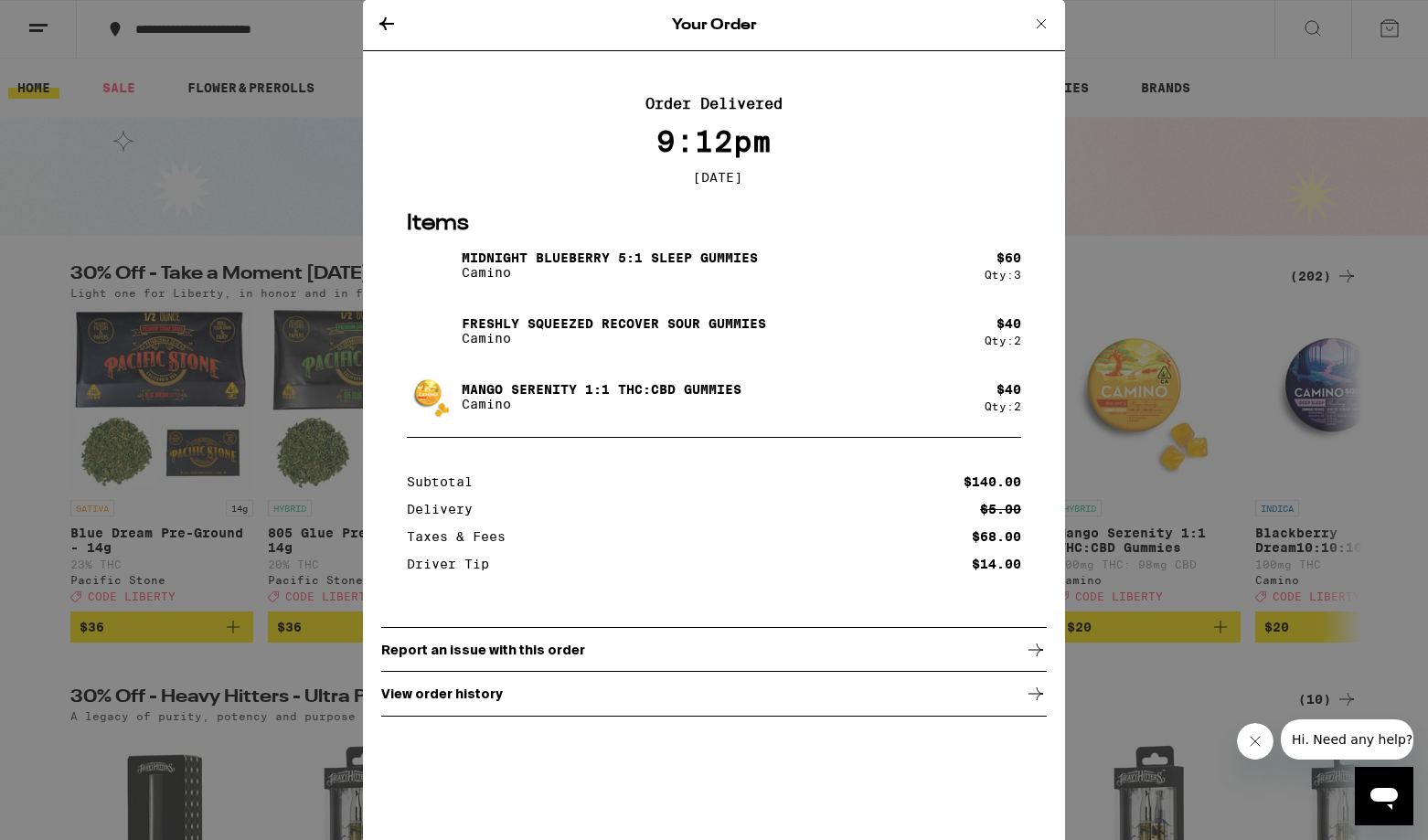
click at [384, 28] on icon at bounding box center [386, 24] width 22 height 22
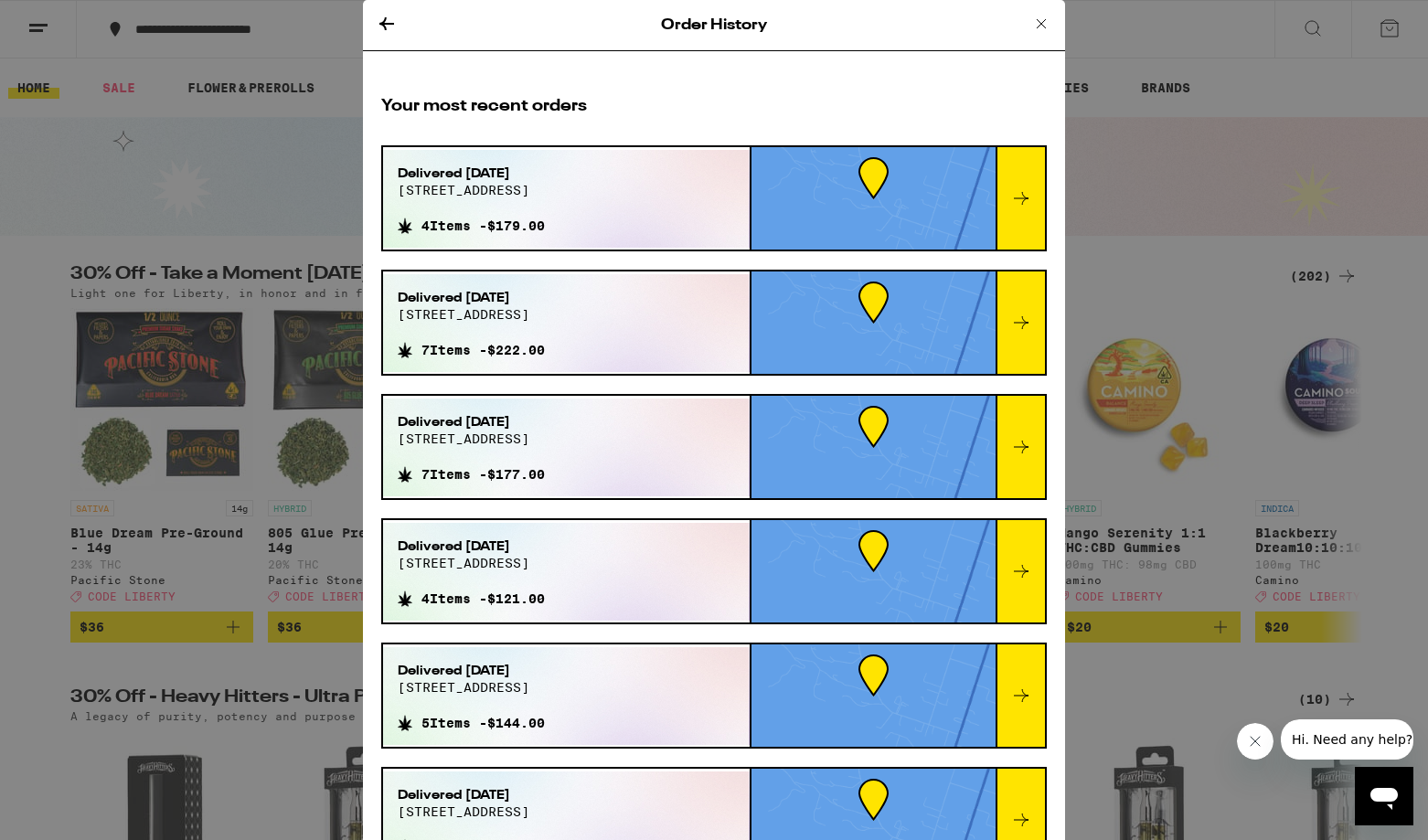
click at [1029, 452] on icon at bounding box center [1022, 447] width 22 height 22
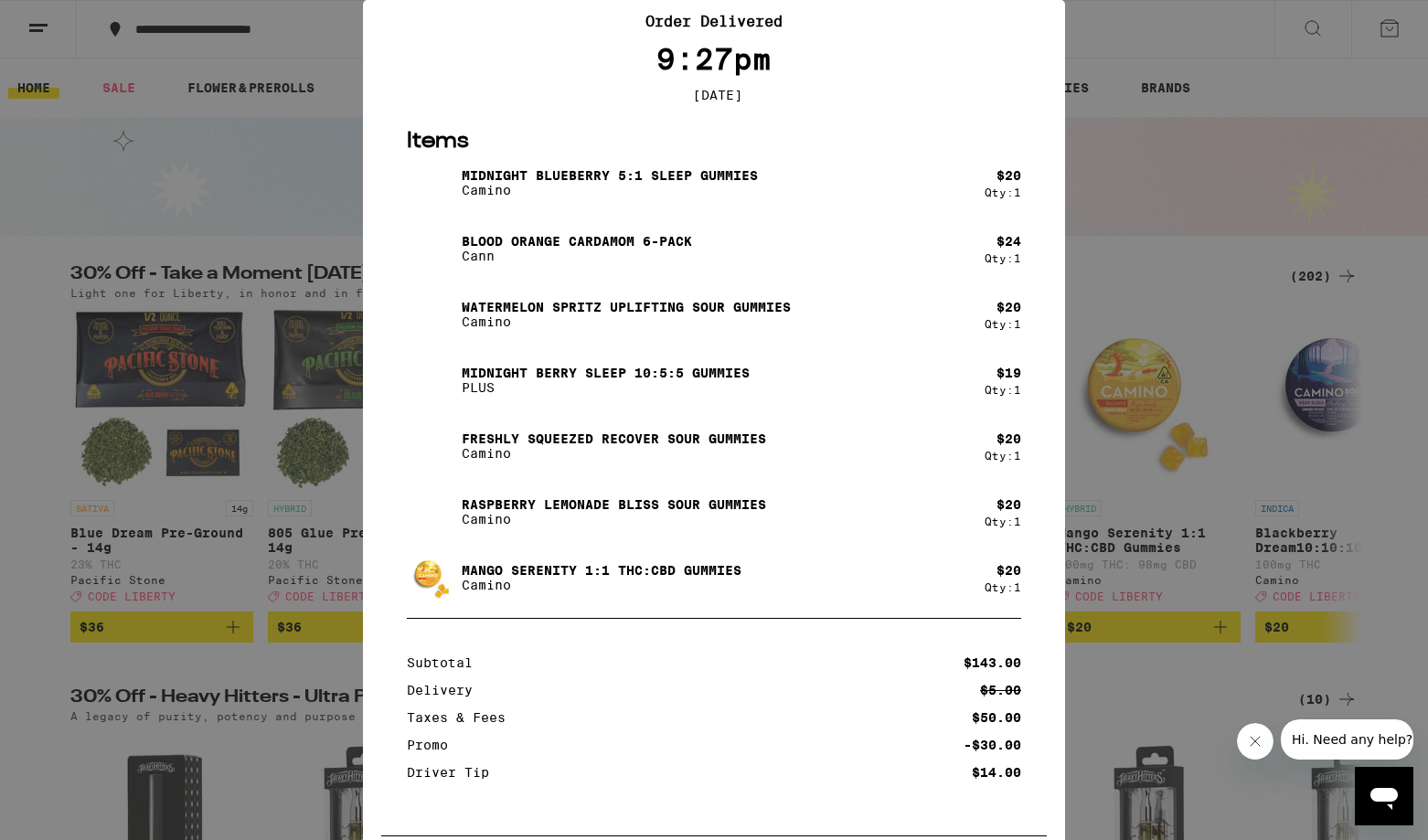
scroll to position [89, 0]
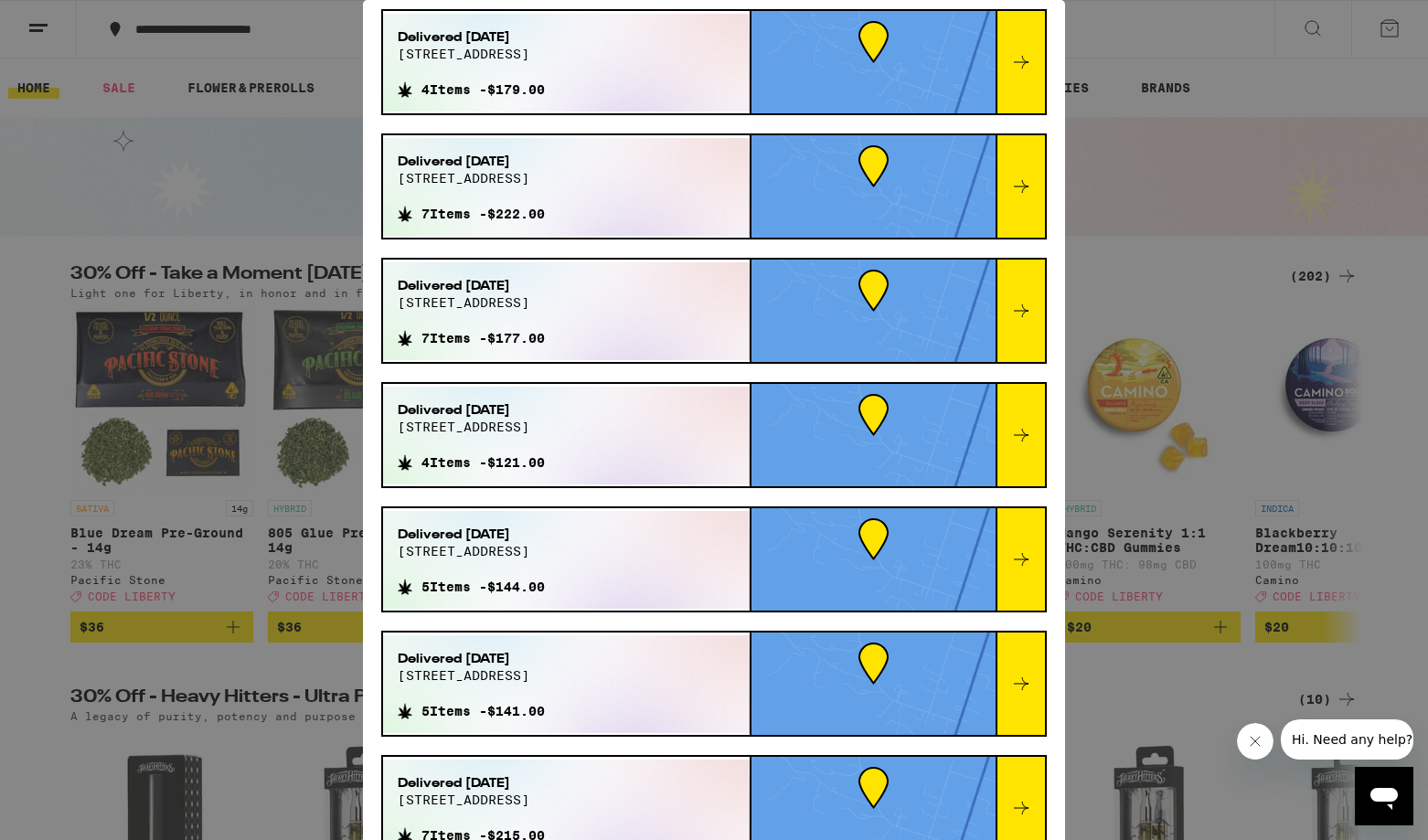
scroll to position [171, 0]
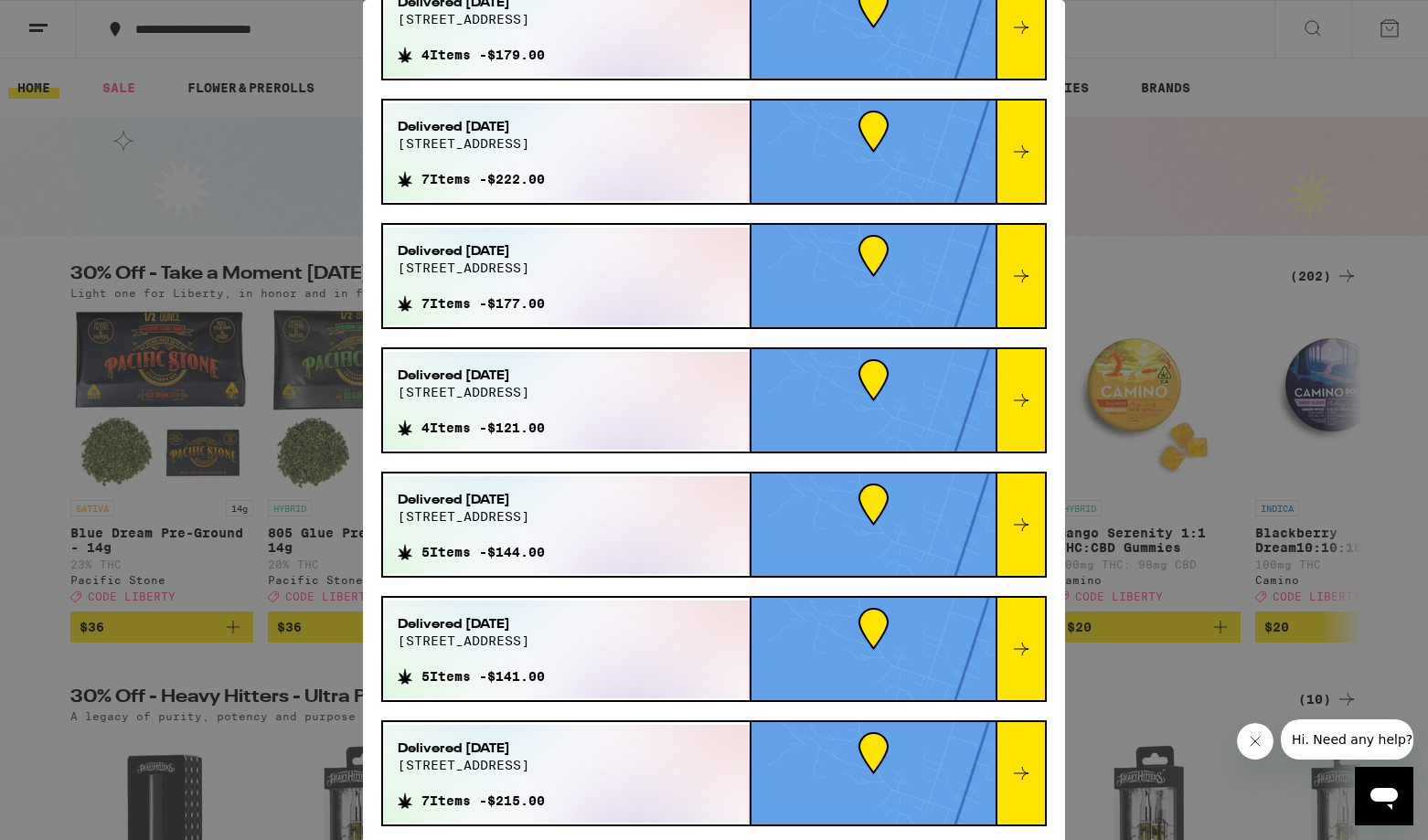
click at [1005, 397] on div at bounding box center [1021, 400] width 50 height 103
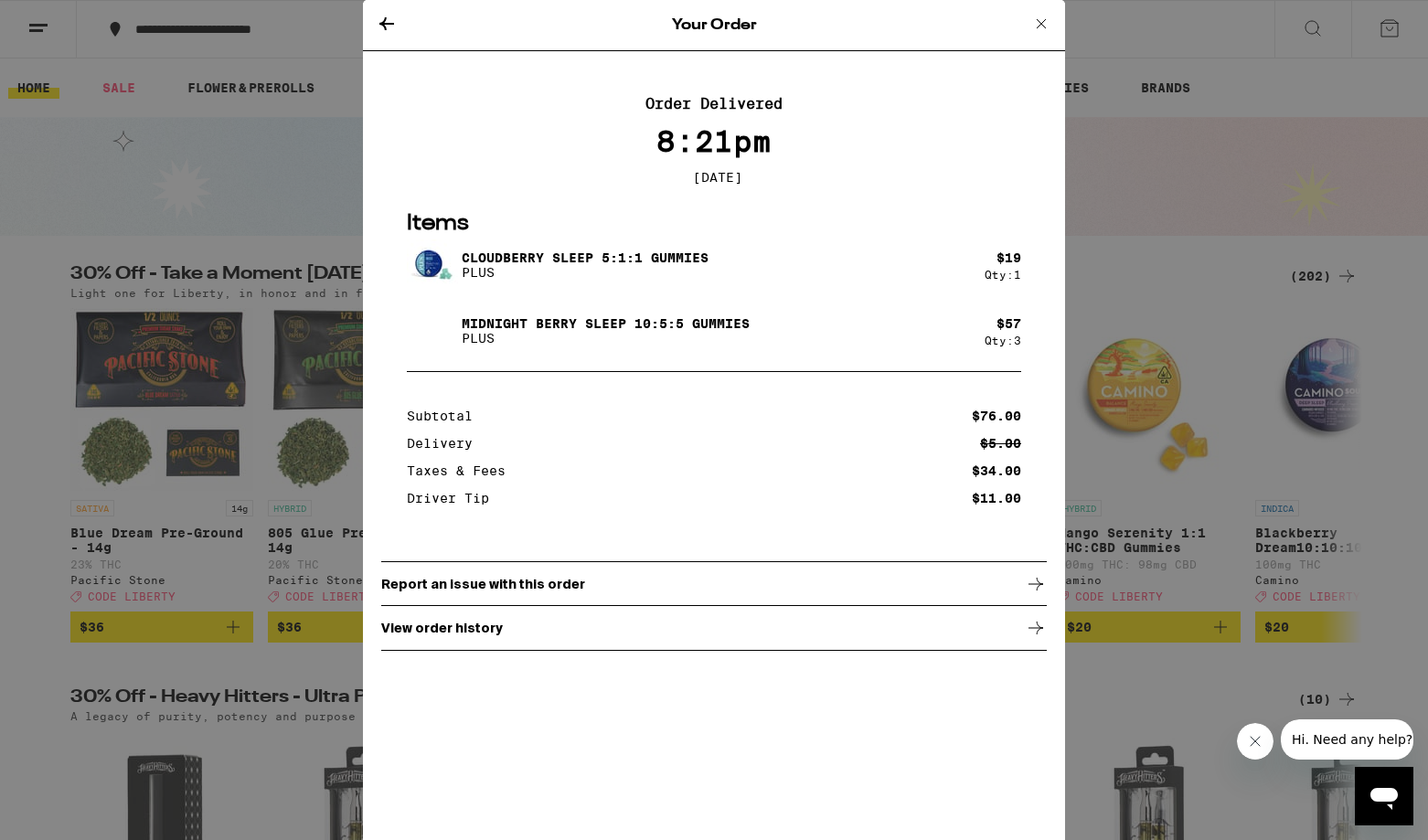
click at [387, 29] on icon at bounding box center [386, 24] width 22 height 22
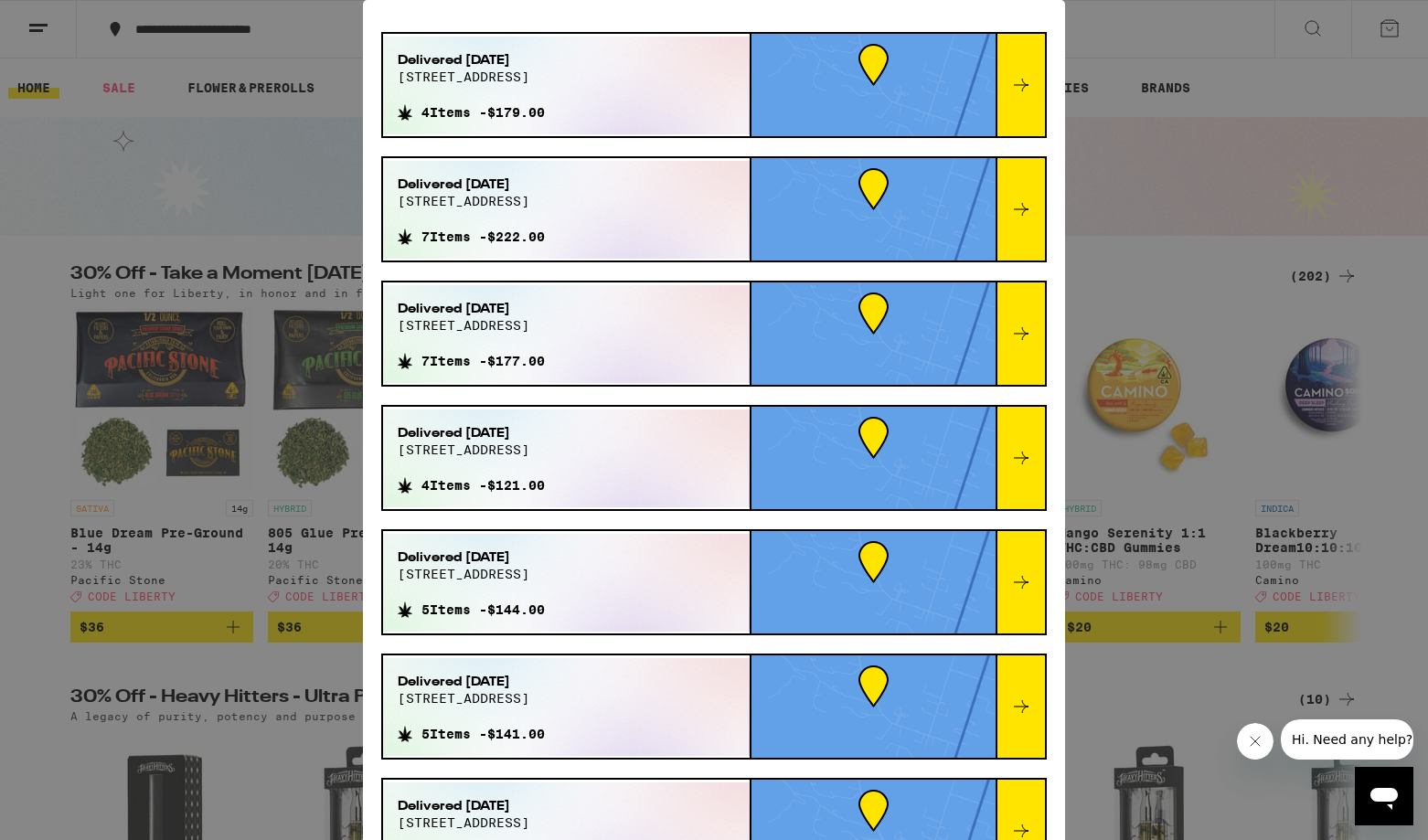
scroll to position [240, 0]
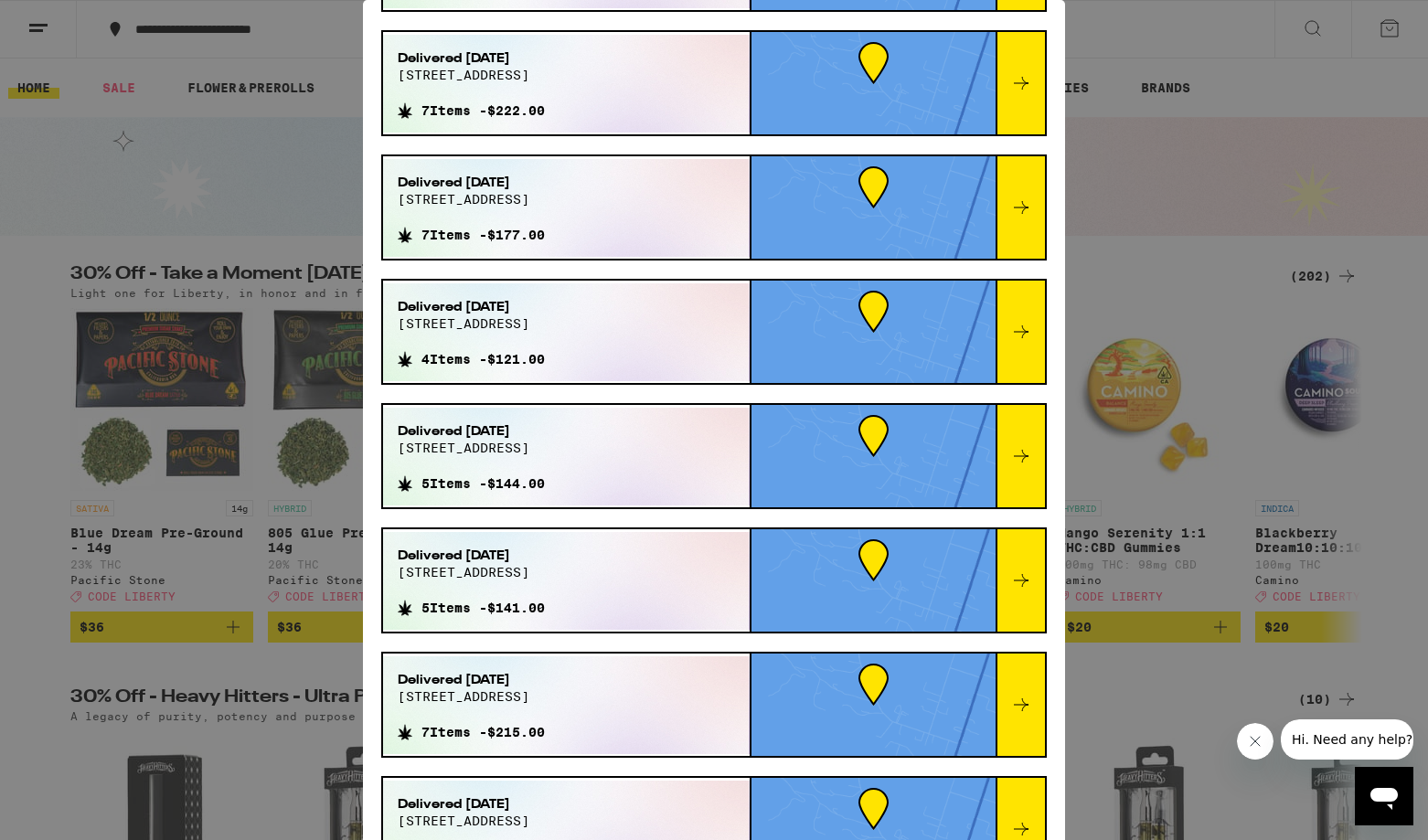
click at [1006, 446] on div at bounding box center [1021, 456] width 50 height 103
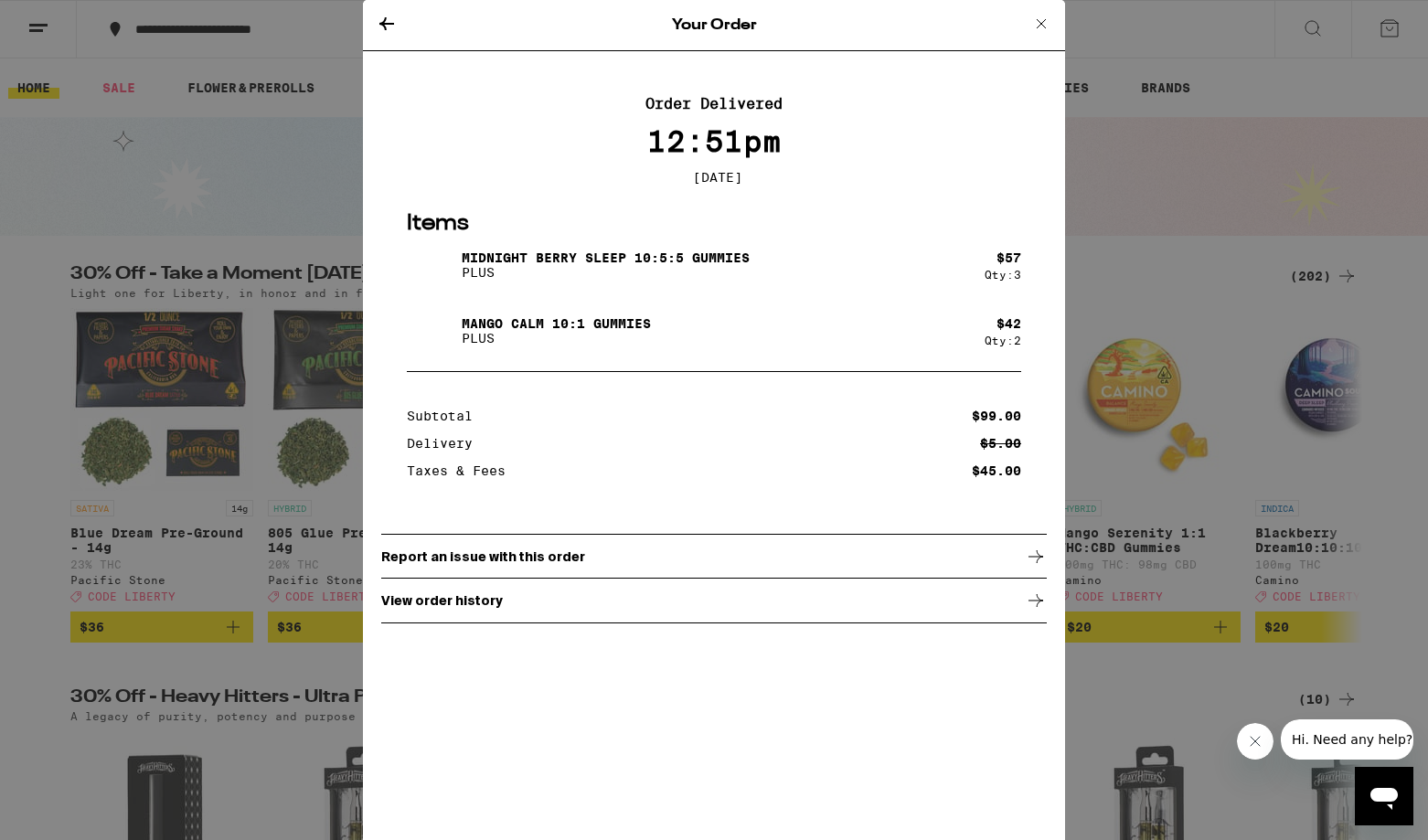
click at [385, 38] on div "Your Order" at bounding box center [714, 25] width 702 height 51
click at [385, 21] on icon at bounding box center [386, 24] width 22 height 22
